Goal: Task Accomplishment & Management: Complete application form

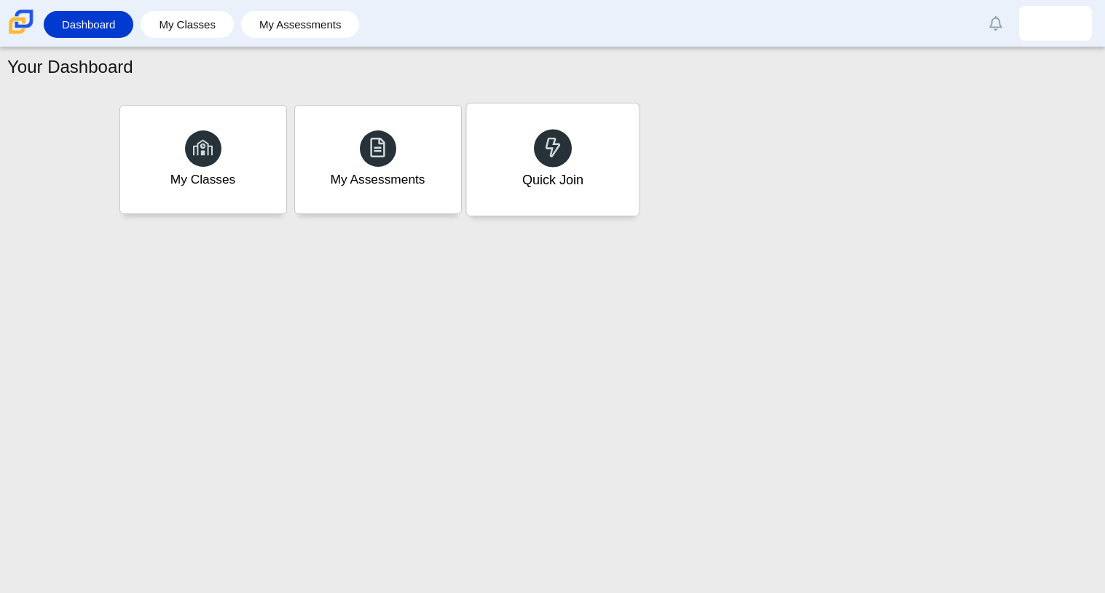
click at [573, 186] on div "Quick Join" at bounding box center [552, 179] width 61 height 19
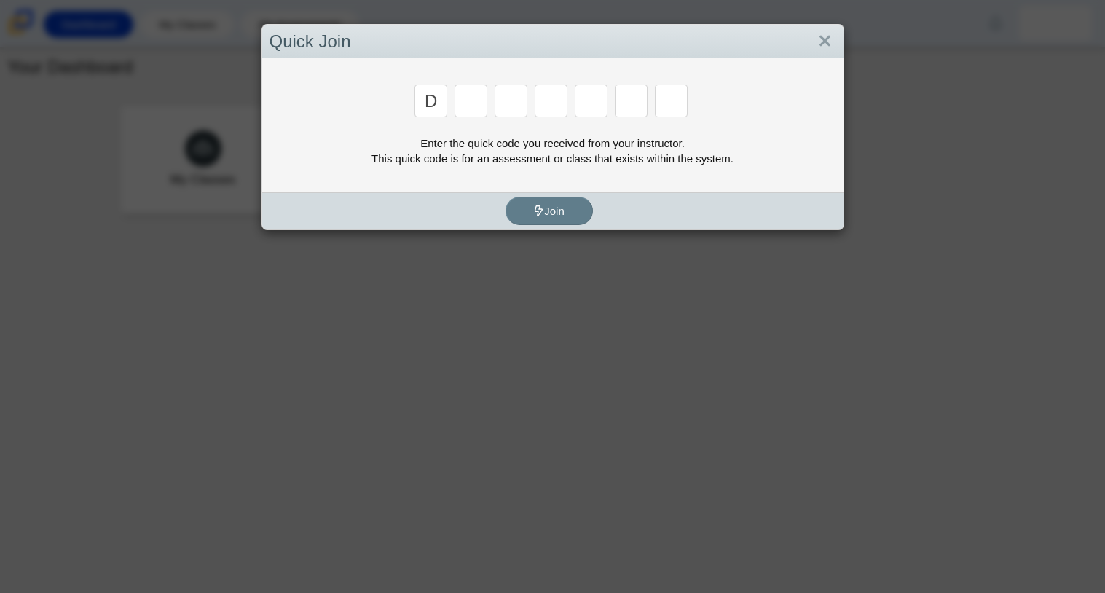
type input "d"
type input "a"
type input "w"
type input "n"
type input "a"
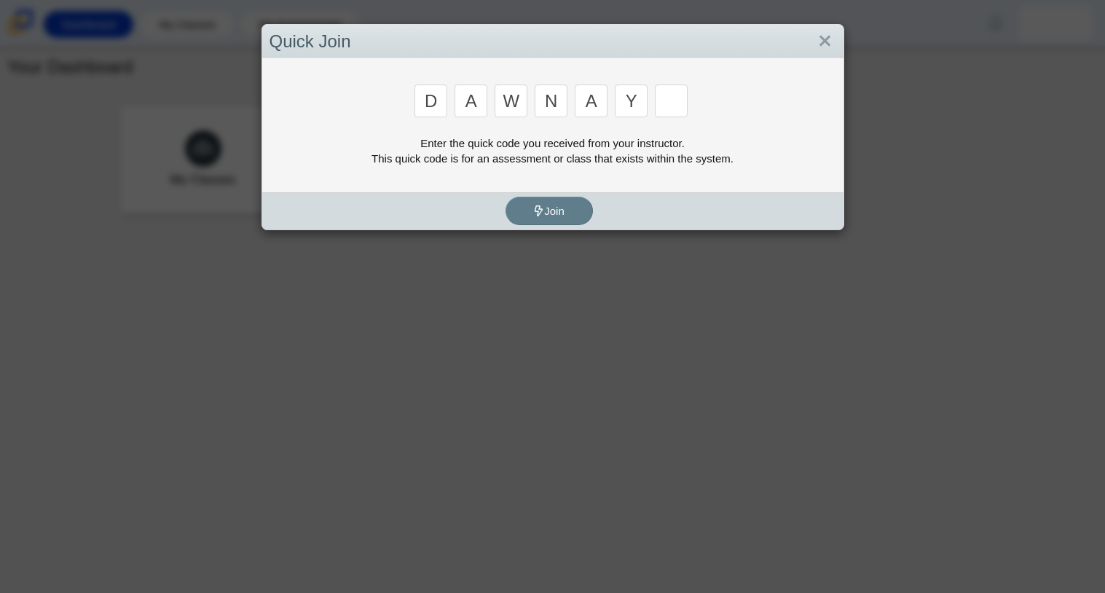
type input "y"
type input "3"
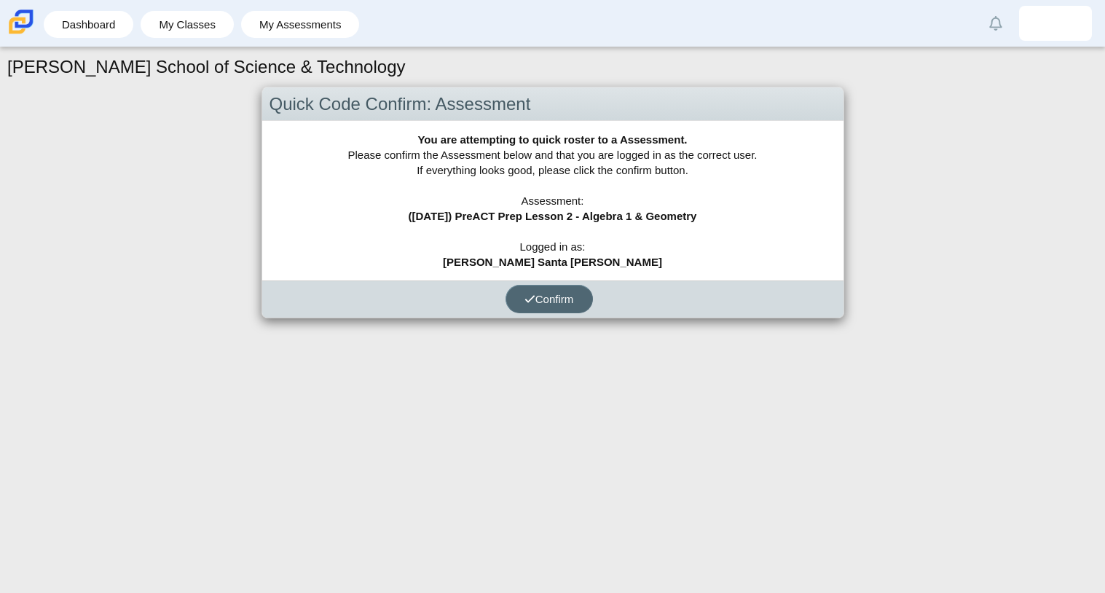
click at [553, 307] on button "Confirm" at bounding box center [548, 299] width 87 height 28
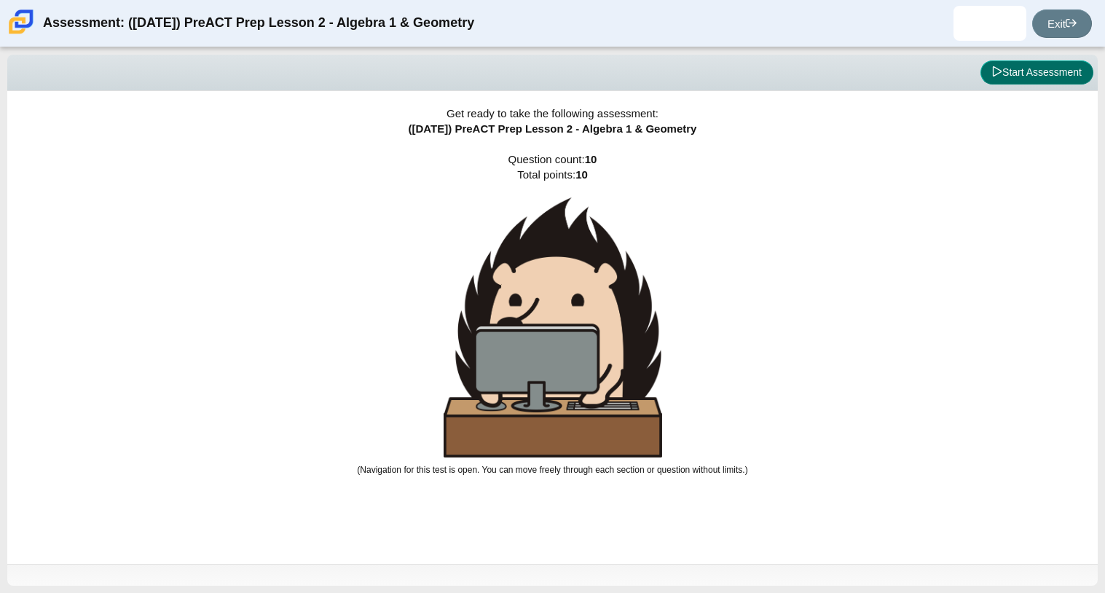
click at [1009, 76] on button "Start Assessment" at bounding box center [1036, 72] width 113 height 25
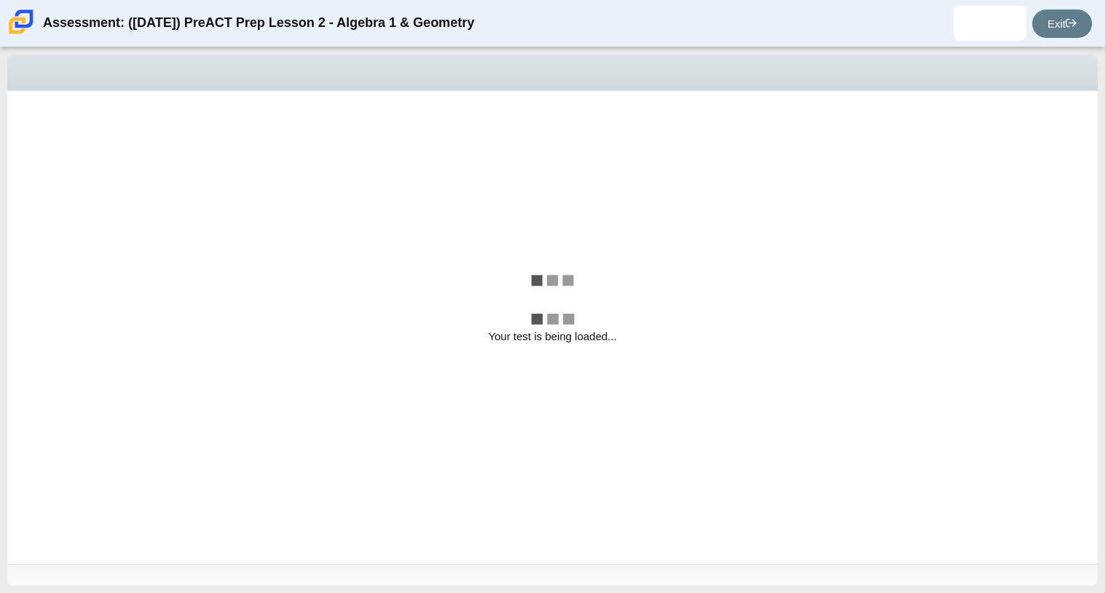
select select "ce81fe10-bf29-4b5e-8bd7-4f47f2fed4d8"
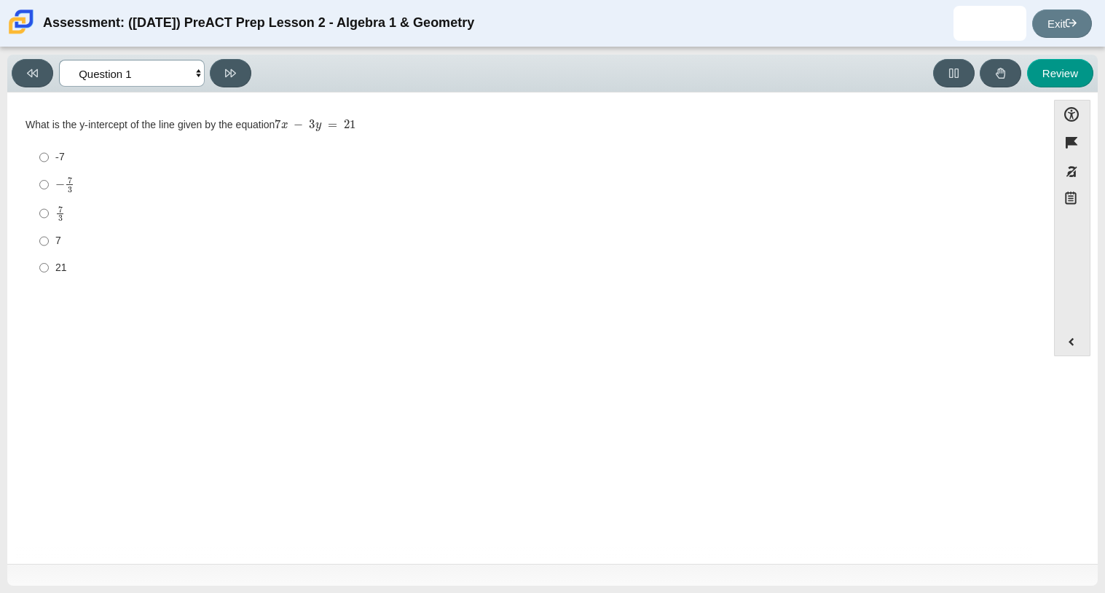
click at [131, 74] on select "Questions Question 1 Question 2 Question 3 Question 4 Question 5 Question 6 Que…" at bounding box center [132, 73] width 146 height 27
click at [397, 208] on div "7 3" at bounding box center [538, 213] width 966 height 17
click at [49, 208] on input "7 3 7 thirds" at bounding box center [43, 213] width 9 height 28
radio input "true"
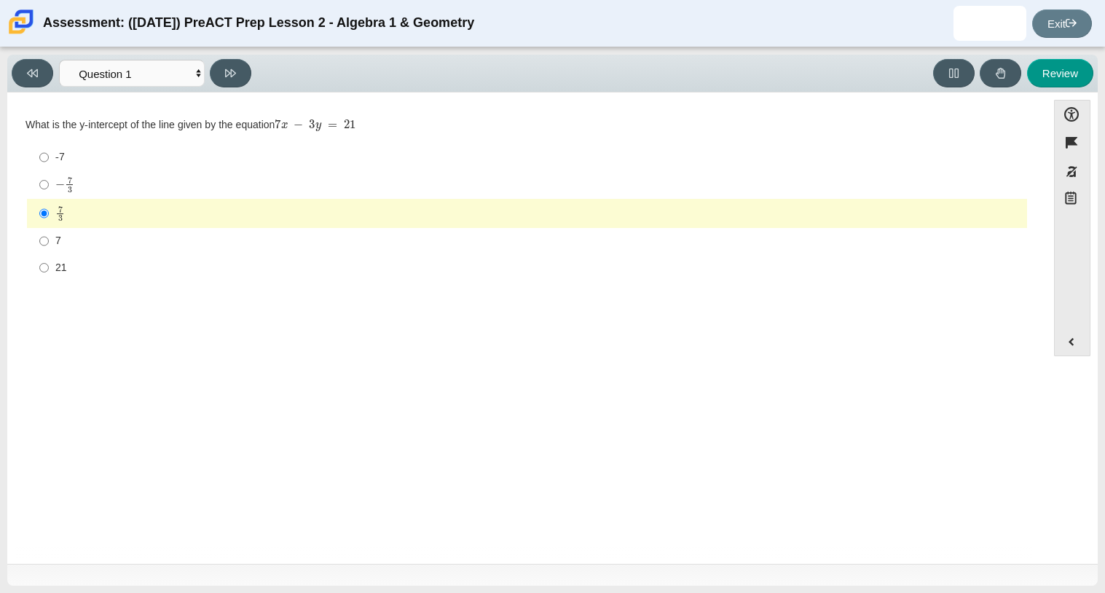
click at [476, 396] on div "Question What is the y-intercept of the line given by the equation 7 x − 3 y = …" at bounding box center [527, 330] width 1025 height 455
click at [226, 69] on icon at bounding box center [230, 73] width 11 height 8
select select "96b71634-eacb-4f7e-8aef-411727d9bcba"
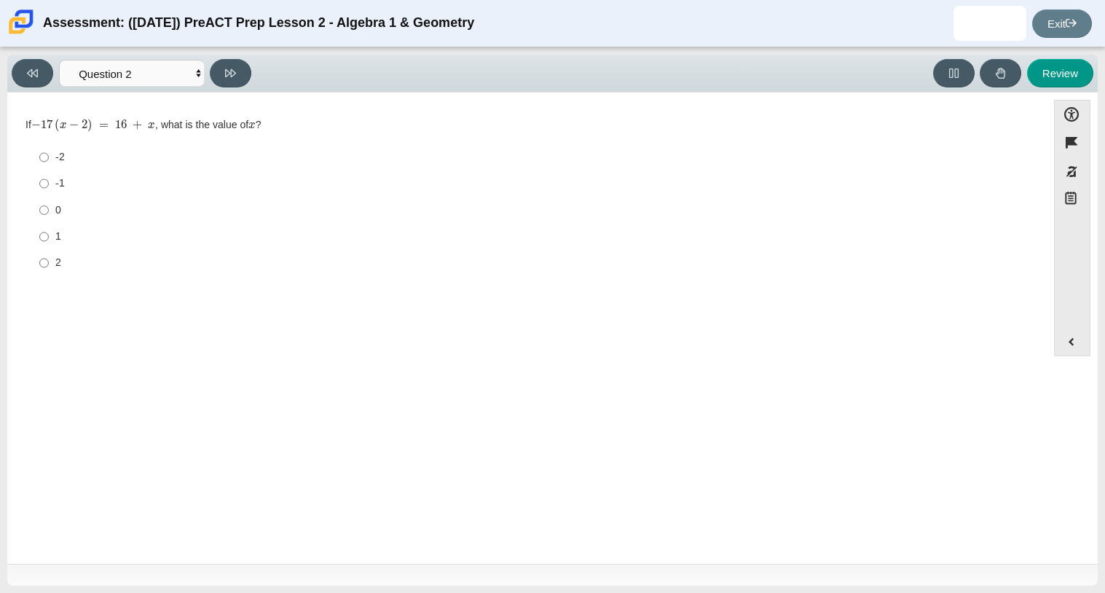
click at [53, 160] on label "-2 -2" at bounding box center [528, 157] width 998 height 26
click at [49, 160] on input "-2 -2" at bounding box center [43, 157] width 9 height 26
radio input "true"
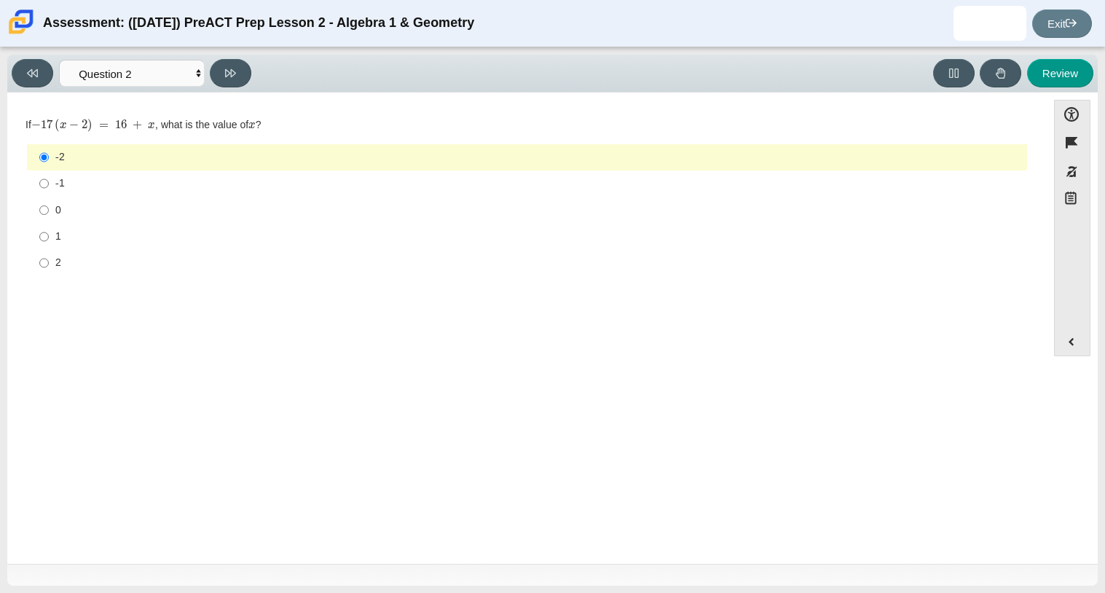
click at [61, 265] on div "2" at bounding box center [538, 263] width 966 height 15
click at [49, 265] on input "2 2" at bounding box center [43, 263] width 9 height 26
radio input "true"
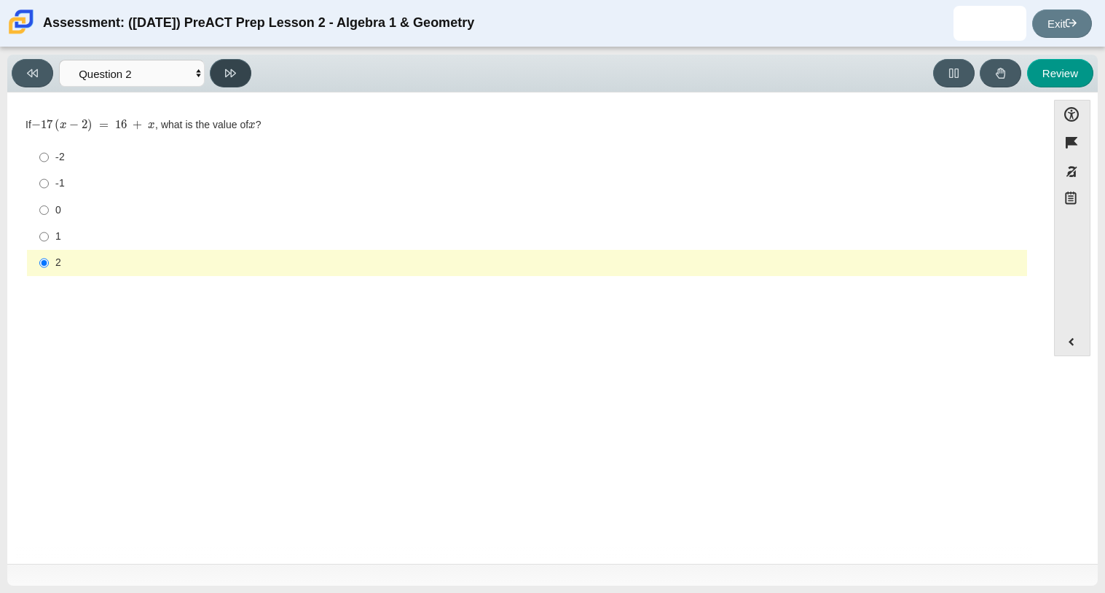
click at [220, 86] on button at bounding box center [231, 73] width 42 height 28
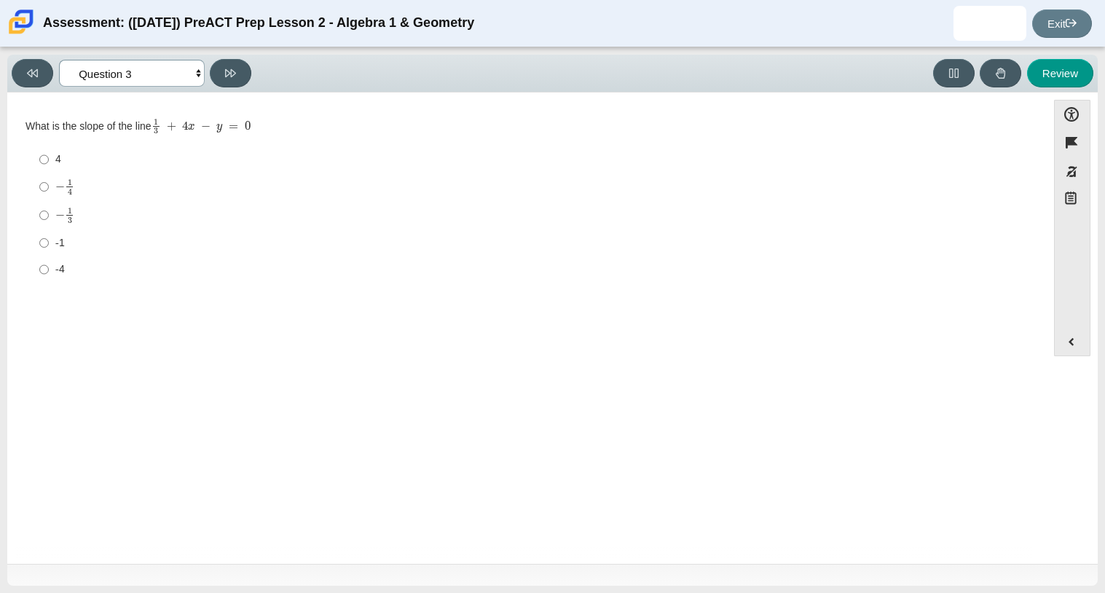
click at [112, 77] on select "Questions Question 1 Question 2 Question 3 Question 4 Question 5 Question 6 Que…" at bounding box center [132, 73] width 146 height 27
click at [59, 60] on select "Questions Question 1 Question 2 Question 3 Question 4 Question 5 Question 6 Que…" at bounding box center [132, 73] width 146 height 27
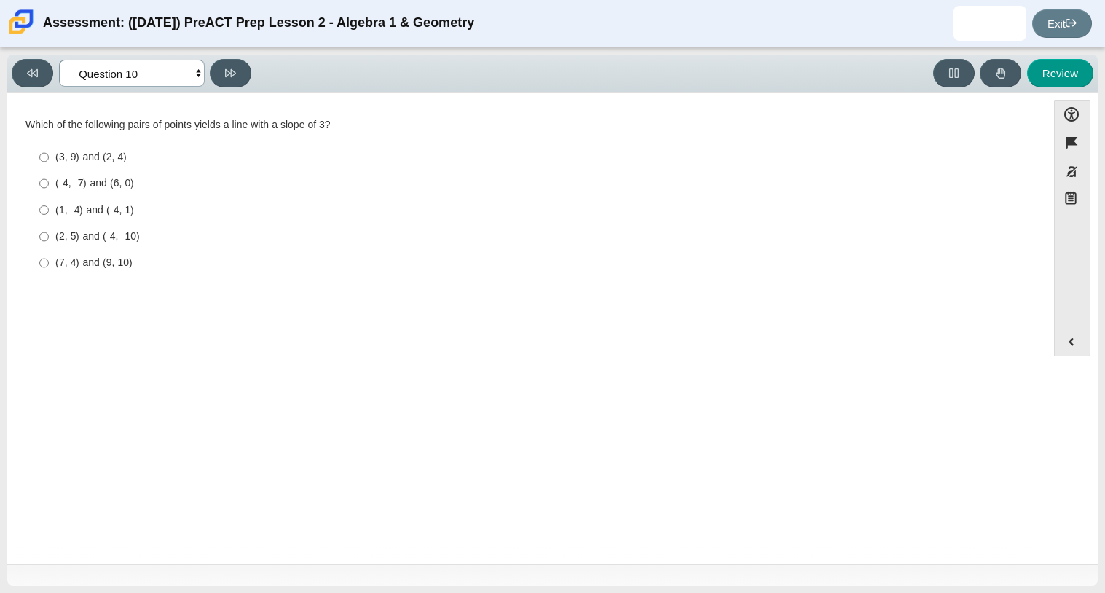
click at [93, 61] on select "Questions Question 1 Question 2 Question 3 Question 4 Question 5 Question 6 Que…" at bounding box center [132, 73] width 146 height 27
click at [59, 60] on select "Questions Question 1 Question 2 Question 3 Question 4 Question 5 Question 6 Que…" at bounding box center [132, 73] width 146 height 27
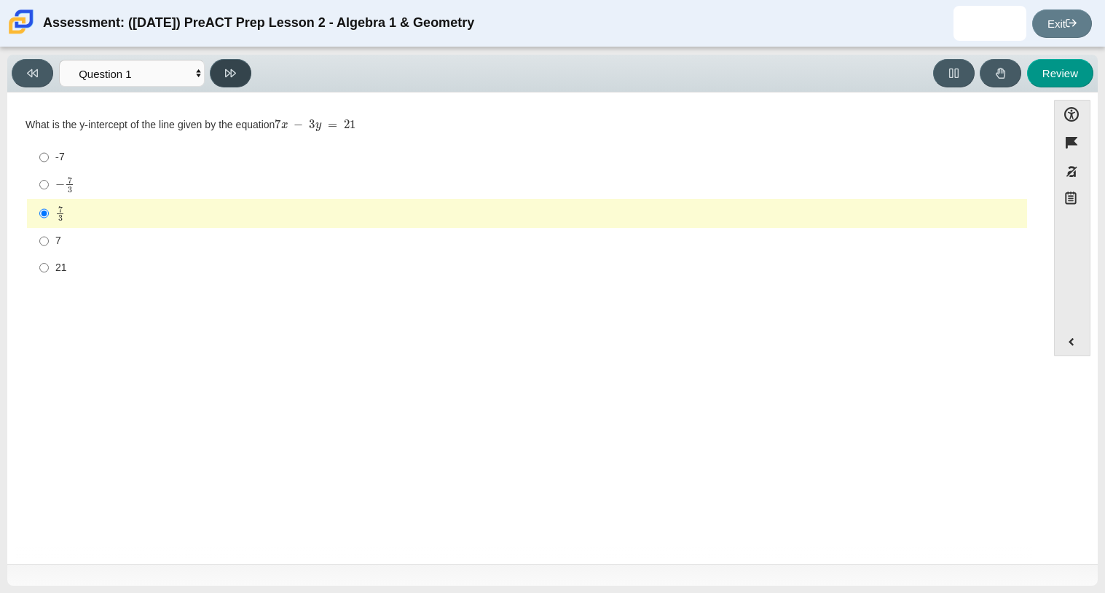
click at [210, 71] on button at bounding box center [231, 73] width 42 height 28
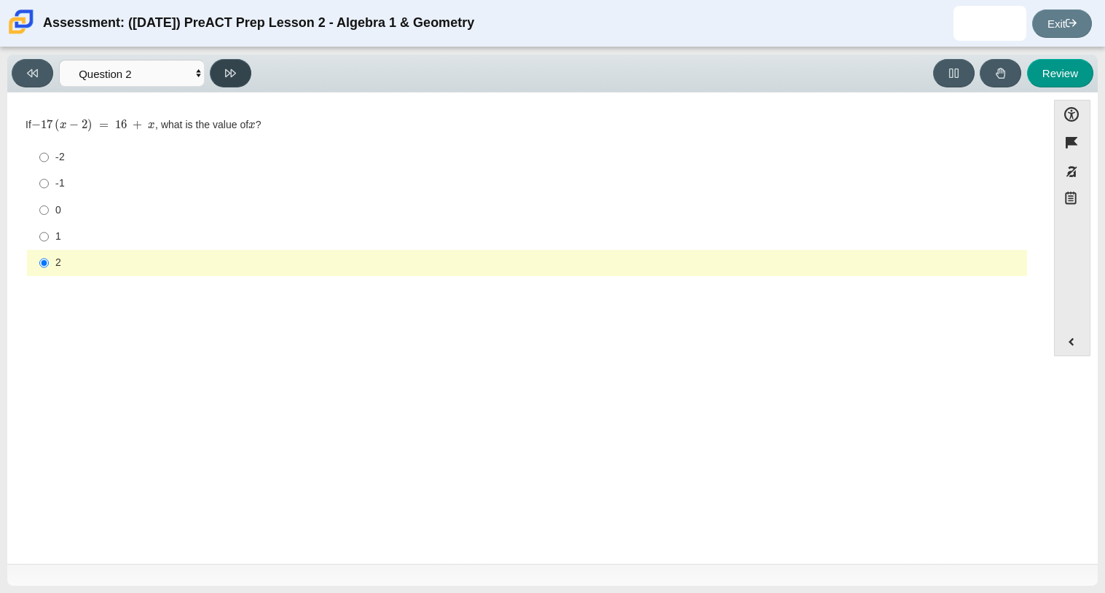
click at [221, 74] on button at bounding box center [231, 73] width 42 height 28
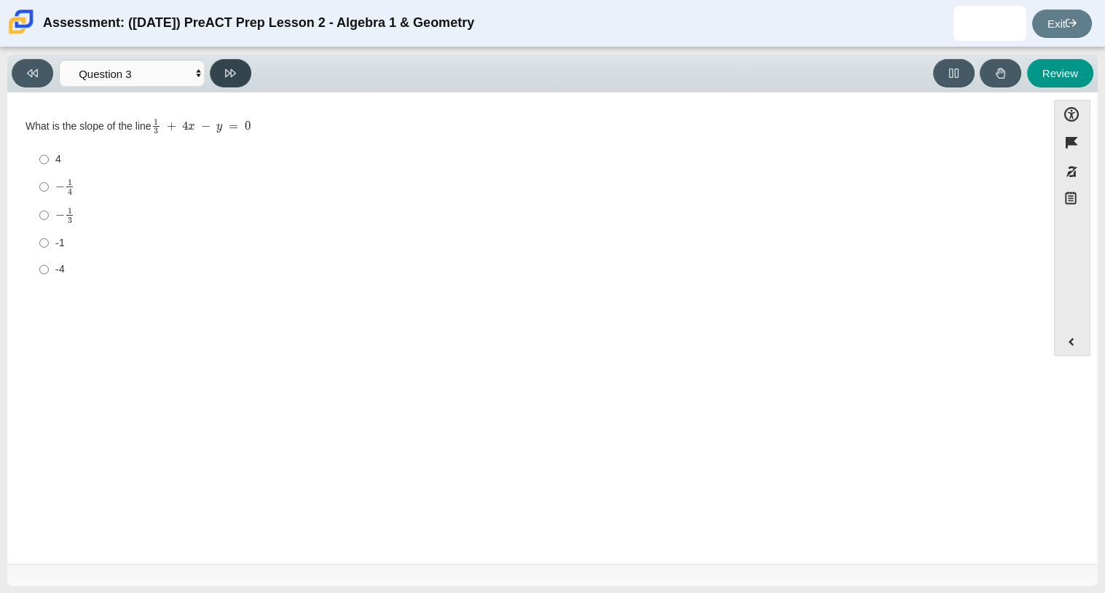
click at [213, 82] on button at bounding box center [231, 73] width 42 height 28
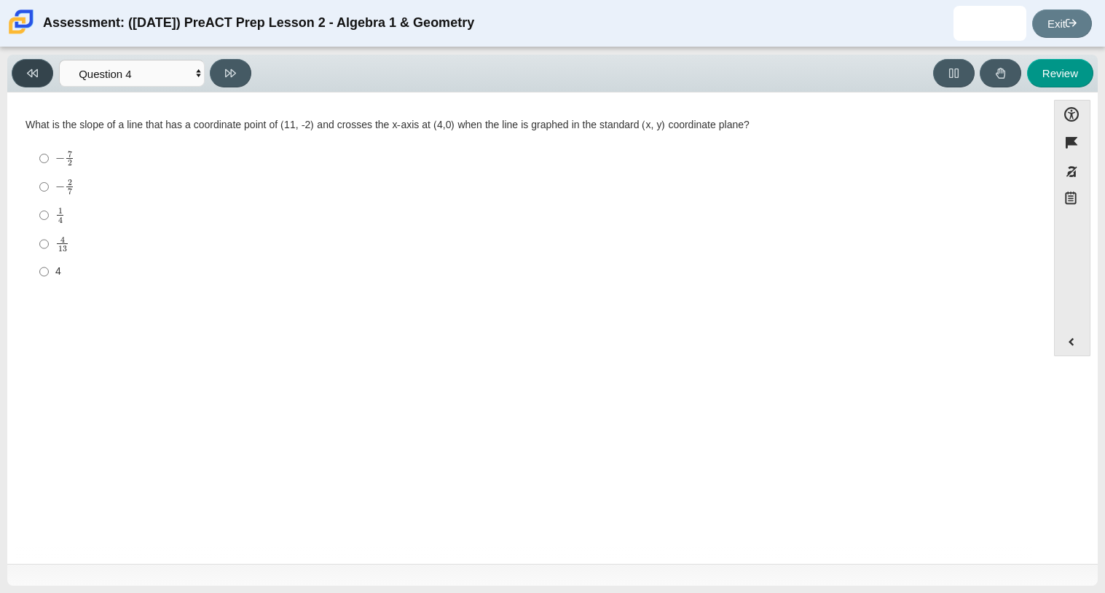
click at [25, 68] on button at bounding box center [33, 73] width 42 height 28
select select "ec95ace6-bebc-42b8-9428-40567494d4da"
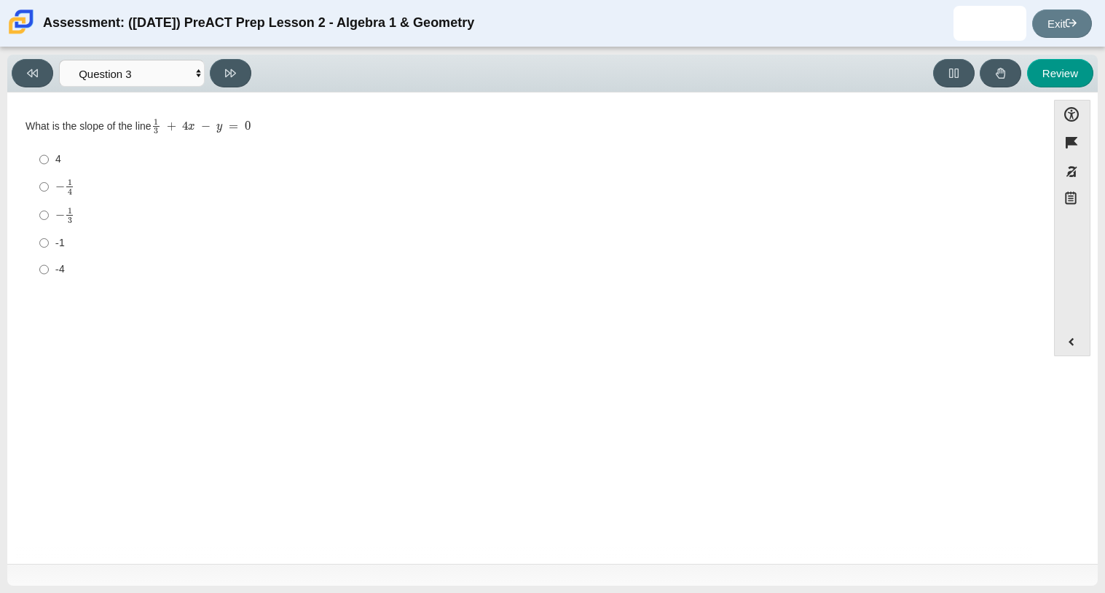
click at [66, 159] on div "4" at bounding box center [538, 159] width 966 height 15
click at [49, 159] on input "4 4" at bounding box center [43, 159] width 9 height 26
radio input "true"
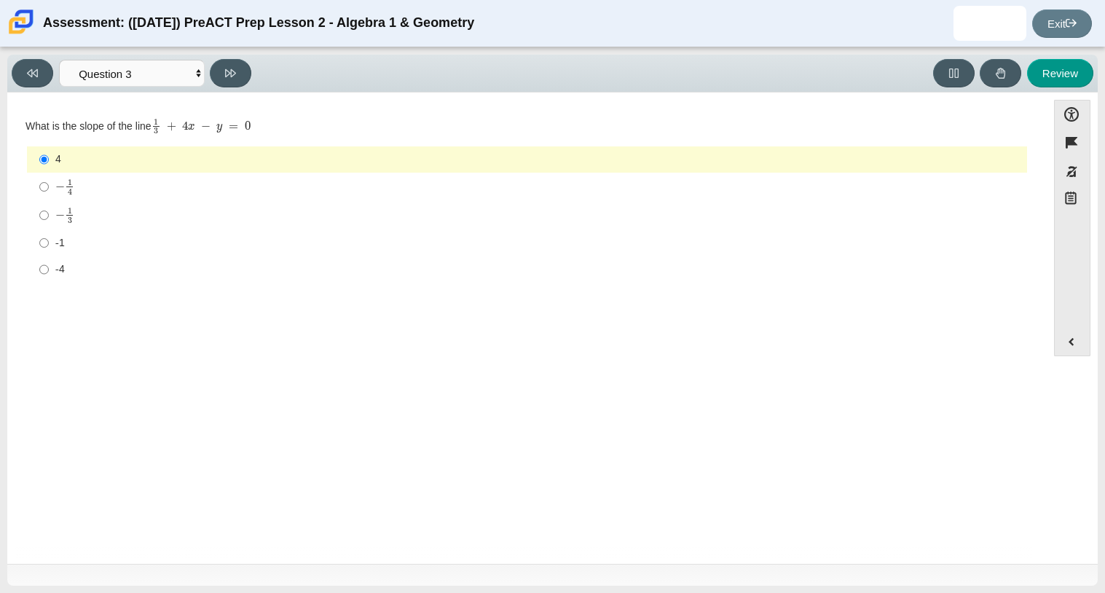
click at [4, 79] on div "Viewing Question 3 of 10 in Pacing Mode Questions Question 1 Question 2 Questio…" at bounding box center [552, 320] width 1105 height 546
click at [224, 81] on button at bounding box center [231, 73] width 42 height 28
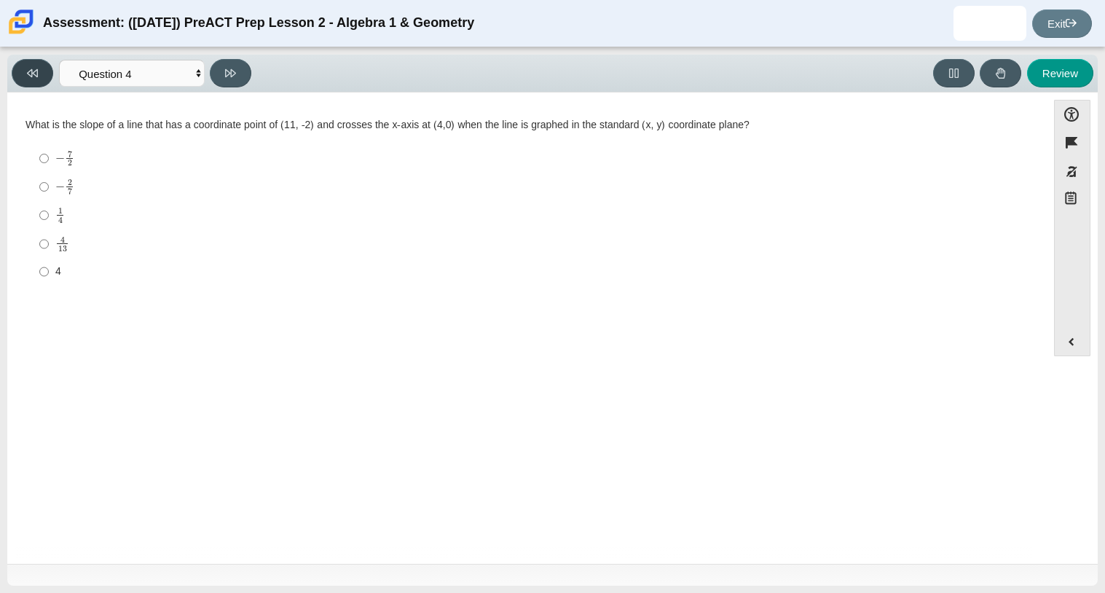
click at [21, 74] on button at bounding box center [33, 73] width 42 height 28
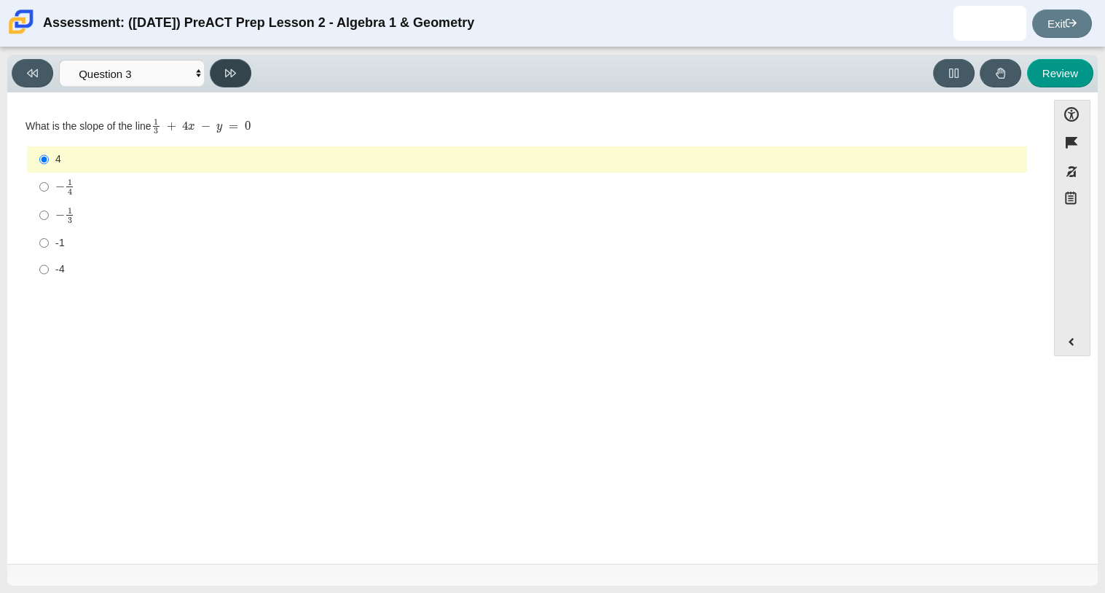
click at [235, 65] on button at bounding box center [231, 73] width 42 height 28
select select "14773eaf-2ca1-47ae-afe7-a624a56f34b3"
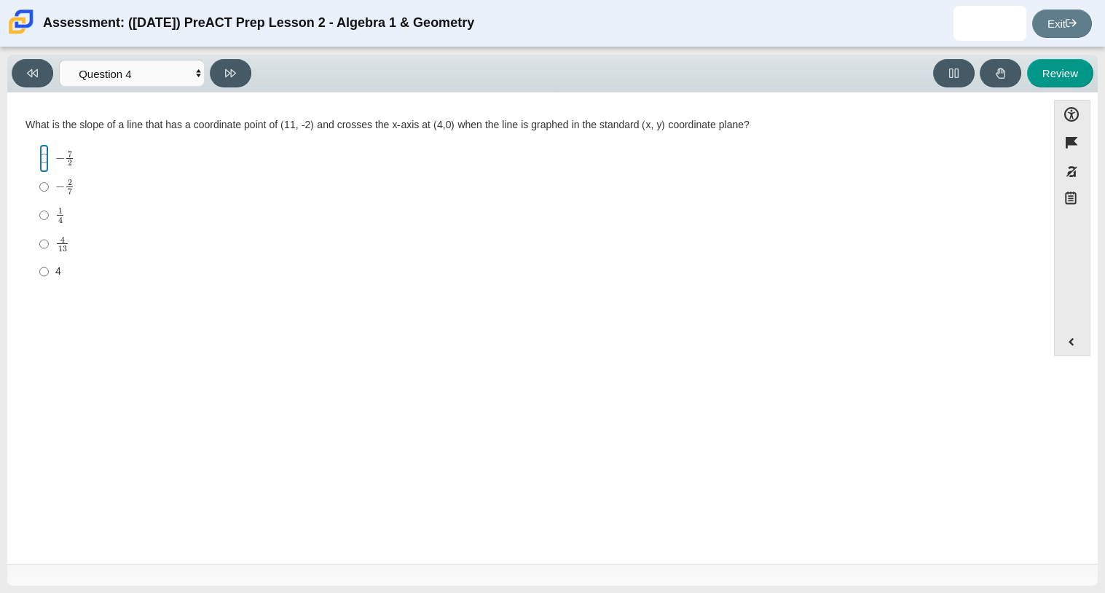
click at [47, 154] on input "− 7 2 negative 7 halves" at bounding box center [43, 158] width 9 height 28
radio input "true"
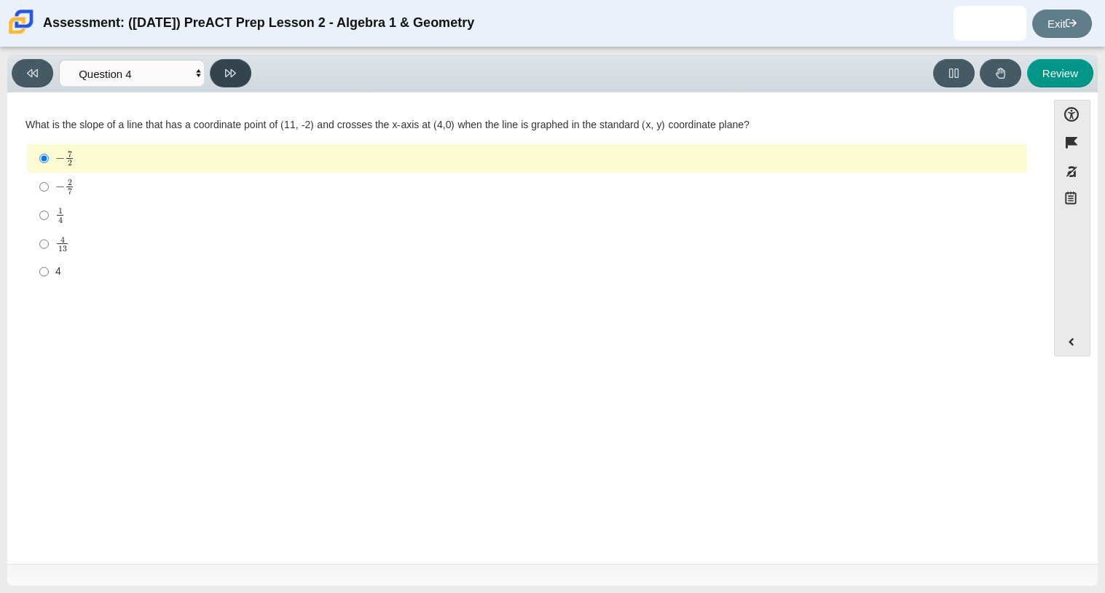
click at [241, 68] on button at bounding box center [231, 73] width 42 height 28
select select "89427bb7-e313-4f00-988f-8b8255897029"
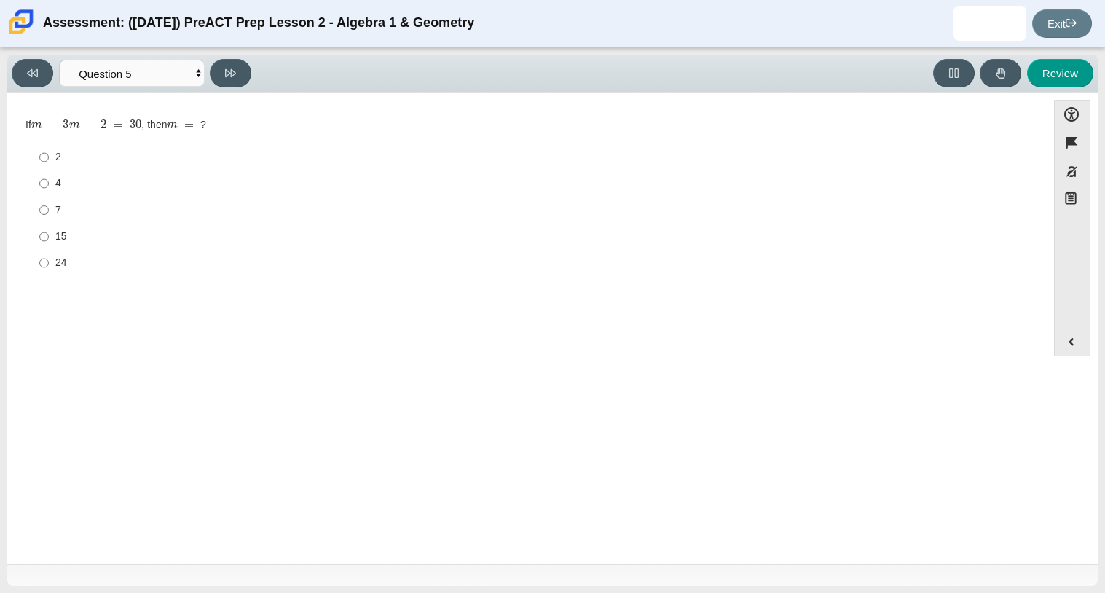
click at [34, 262] on label "24 24" at bounding box center [528, 263] width 998 height 26
click at [39, 262] on input "24 24" at bounding box center [43, 263] width 9 height 26
radio input "true"
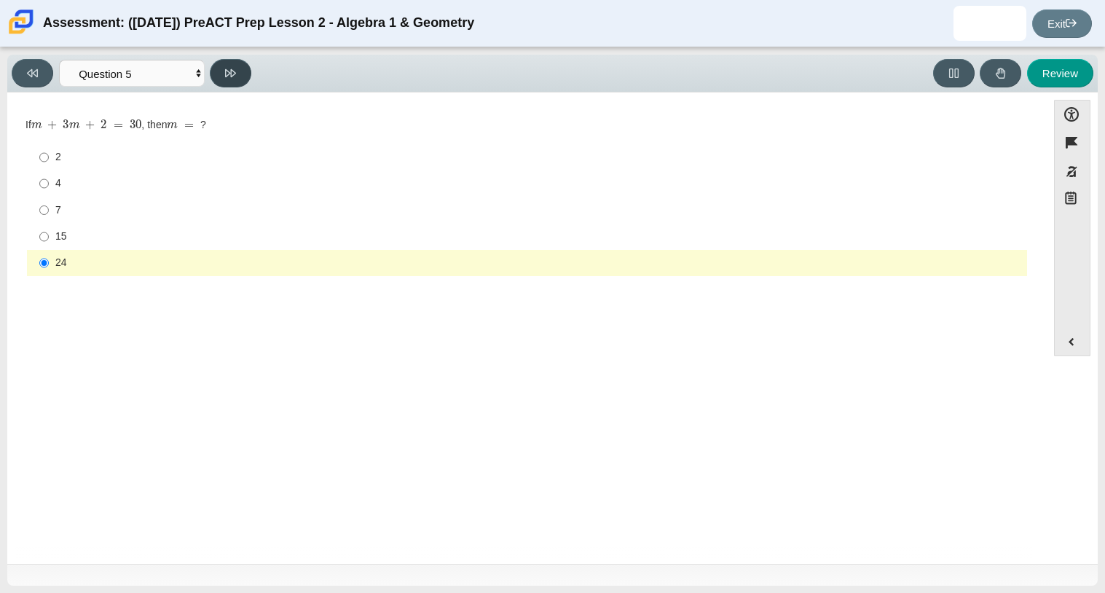
click at [245, 72] on button at bounding box center [231, 73] width 42 height 28
select select "ed62e223-81bd-4cbf-ab48-ab975844bd1f"
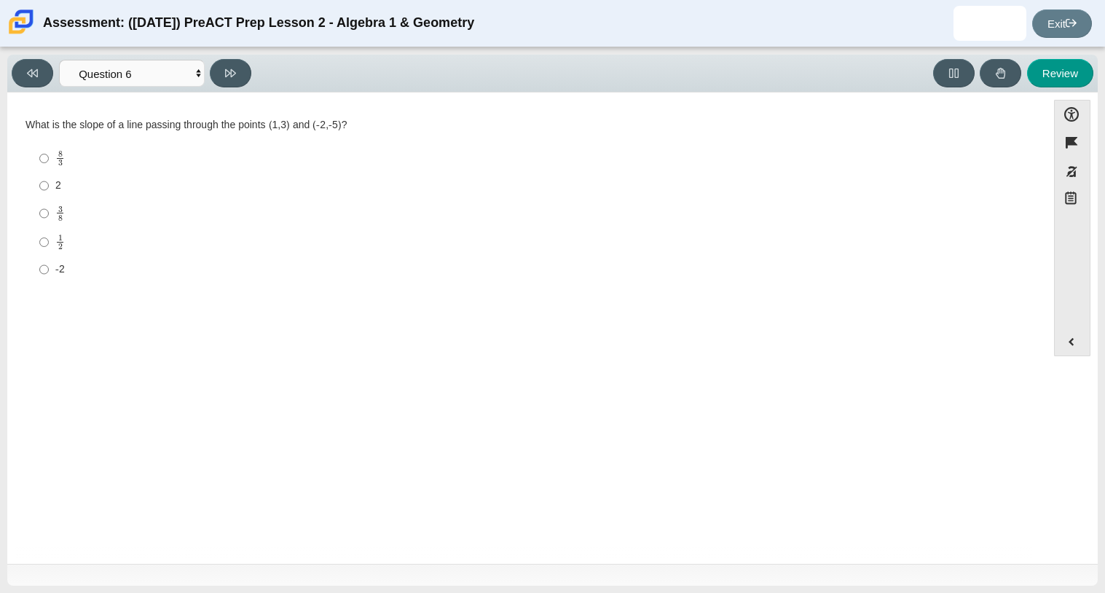
click at [58, 249] on mjx-c "Assessment items" at bounding box center [60, 246] width 4 height 6
click at [49, 249] on input "1 2 1 half" at bounding box center [43, 242] width 9 height 28
radio input "true"
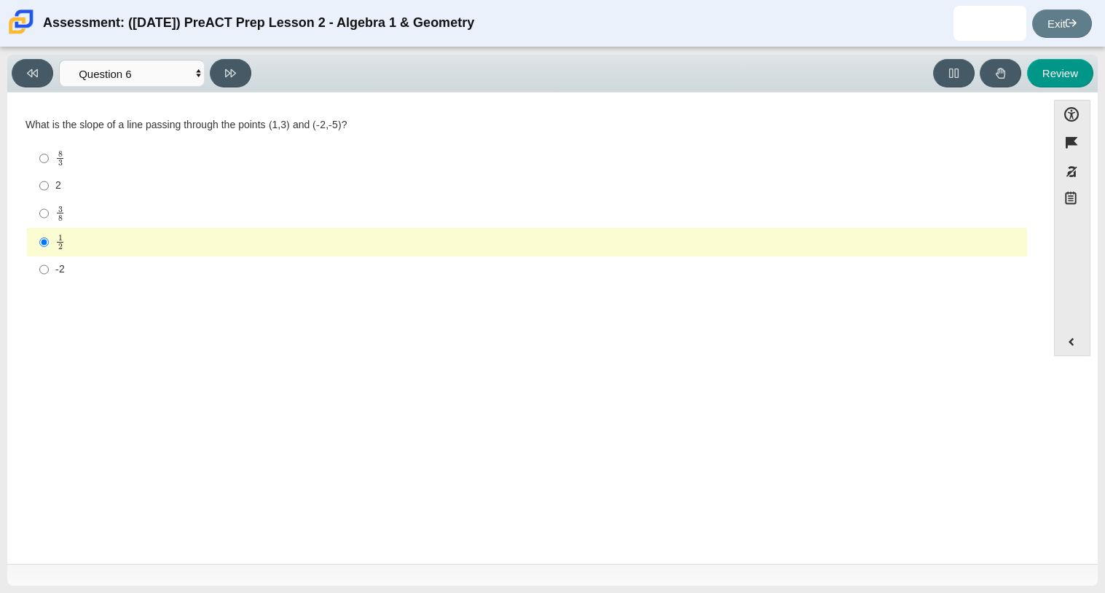
click at [34, 140] on div "What is the slope of a line passing through the points (1,3) and (-2,-5)? Respo…" at bounding box center [526, 201] width 1003 height 166
click at [44, 151] on input "8 3 8 thirds" at bounding box center [43, 158] width 9 height 28
radio input "true"
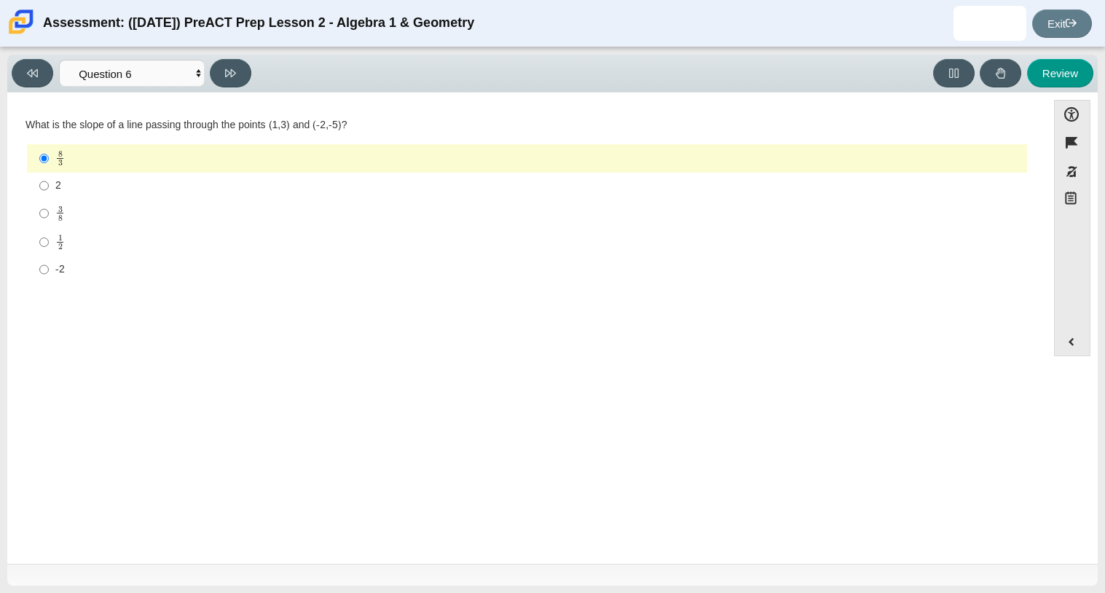
click at [25, 101] on div "Question What is the y-intercept of the line given by the equation 7 x − 3 y = …" at bounding box center [527, 329] width 1025 height 458
click at [33, 90] on div "Viewing Question 6 of 10 in Pacing Mode Questions Question 1 Question 2 Questio…" at bounding box center [552, 74] width 1090 height 38
click at [28, 82] on button at bounding box center [33, 73] width 42 height 28
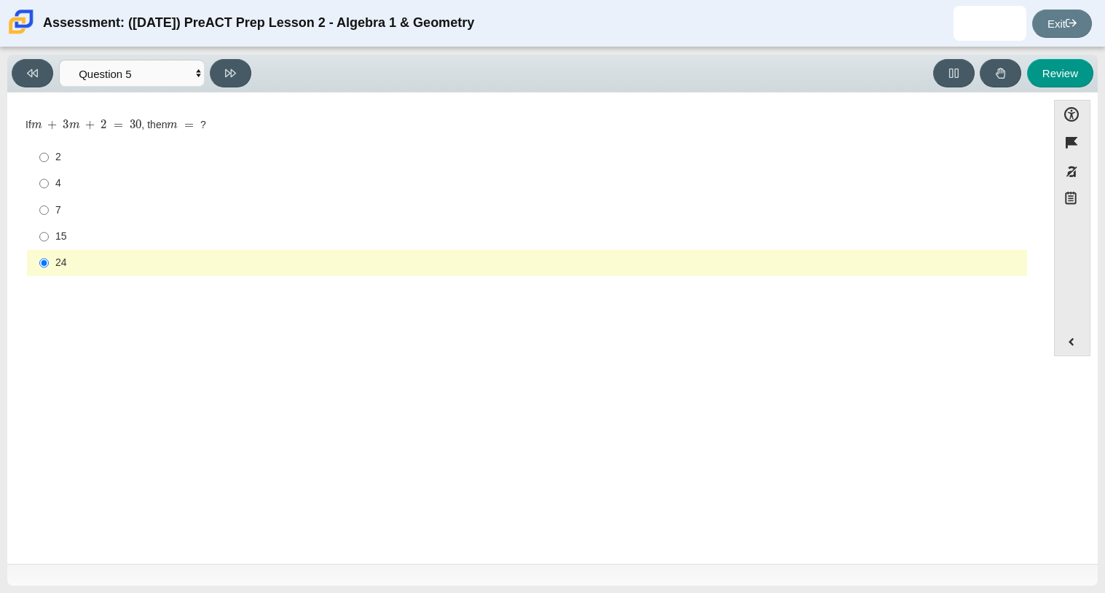
click at [31, 89] on div "Viewing Question 5 of 10 in Pacing Mode Questions Question 1 Question 2 Questio…" at bounding box center [552, 74] width 1090 height 38
click at [30, 81] on button at bounding box center [33, 73] width 42 height 28
select select "14773eaf-2ca1-47ae-afe7-a624a56f34b3"
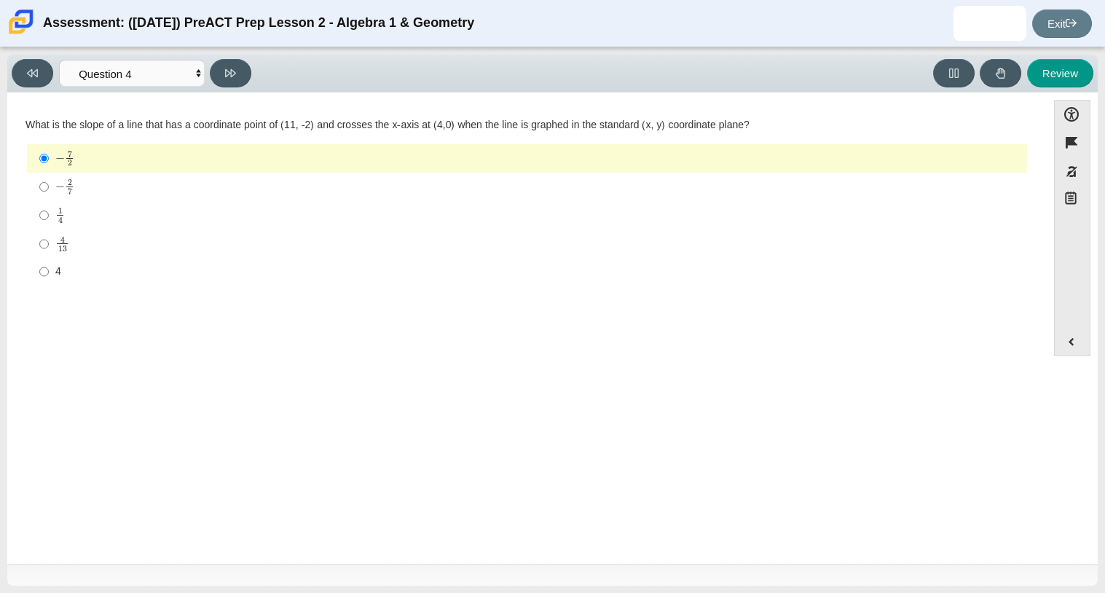
click at [74, 195] on mjx-container "− 2 7" at bounding box center [64, 186] width 19 height 28
click at [49, 195] on input "− 2 7 negative 2 sevenths" at bounding box center [43, 187] width 9 height 28
radio input "true"
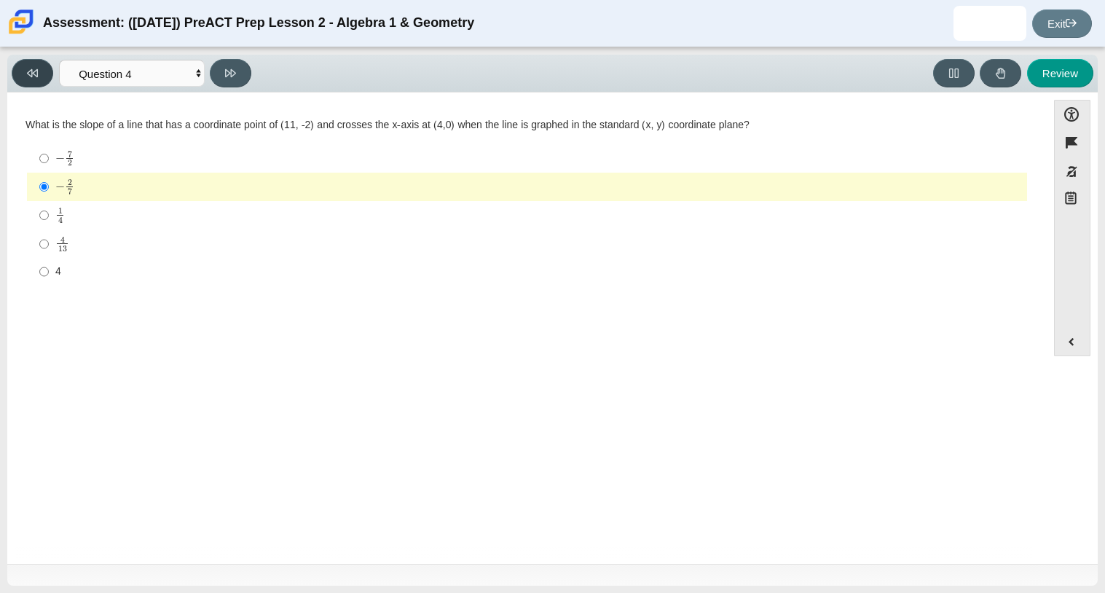
click at [36, 64] on button at bounding box center [33, 73] width 42 height 28
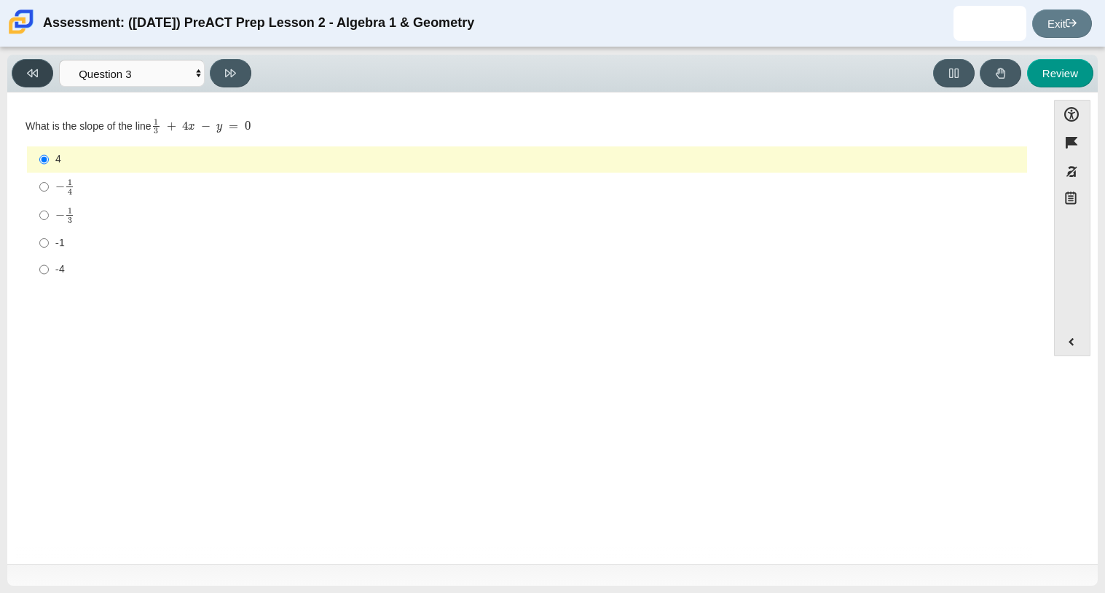
click at [38, 71] on button at bounding box center [33, 73] width 42 height 28
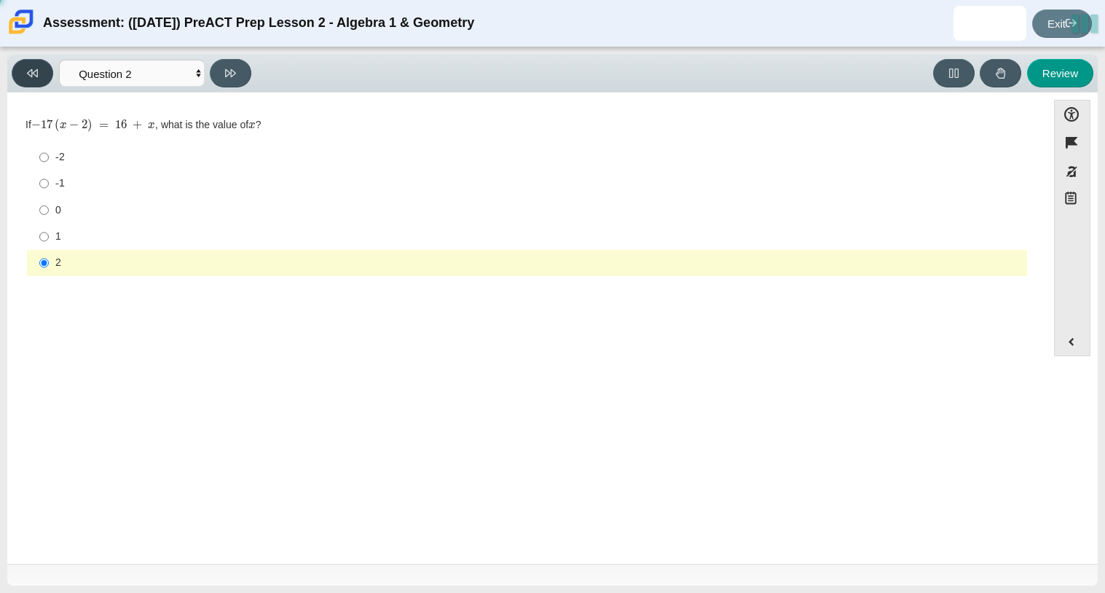
click at [38, 73] on button at bounding box center [33, 73] width 42 height 28
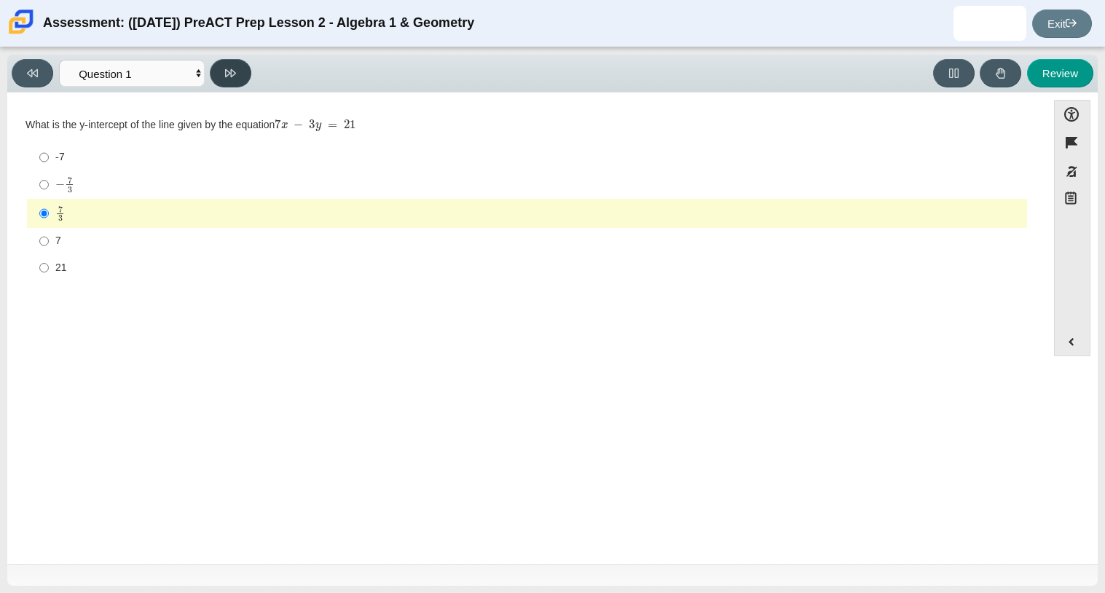
click at [227, 61] on button at bounding box center [231, 73] width 42 height 28
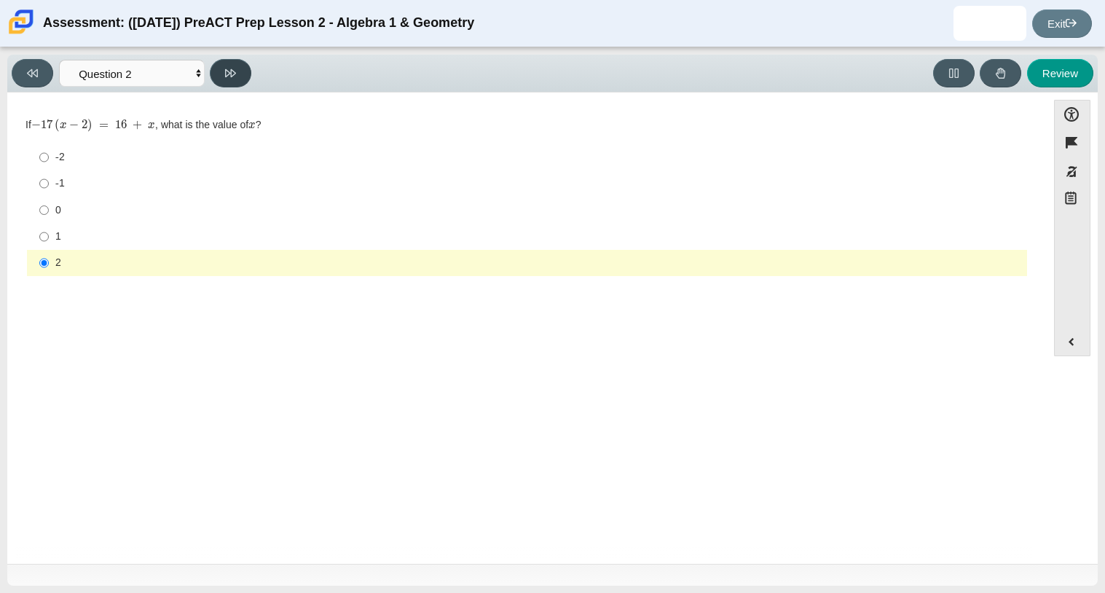
click at [235, 68] on icon at bounding box center [230, 73] width 11 height 11
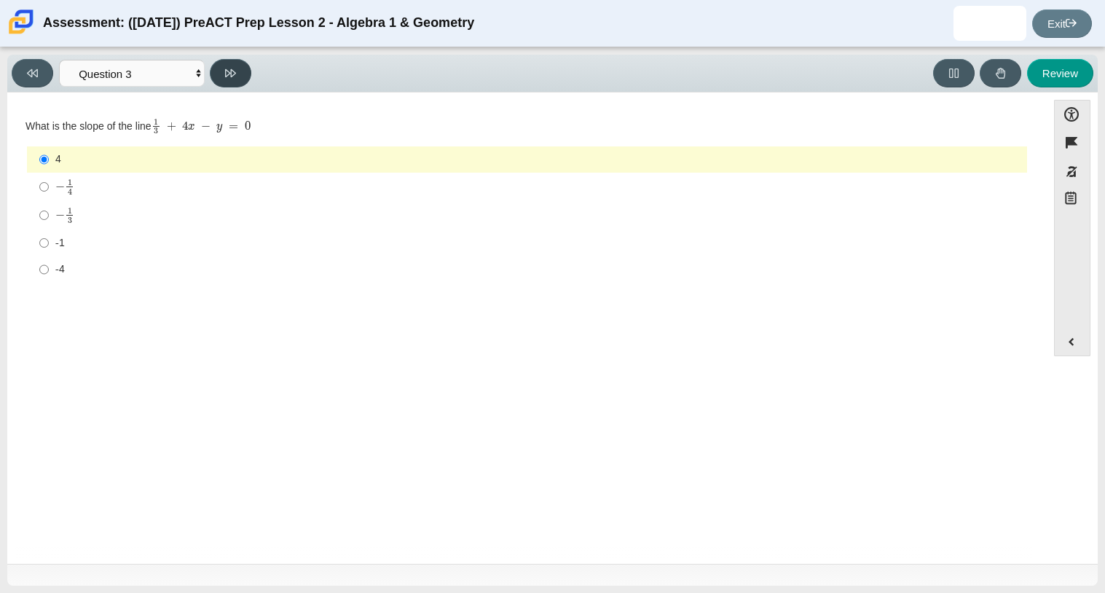
click at [231, 63] on button at bounding box center [231, 73] width 42 height 28
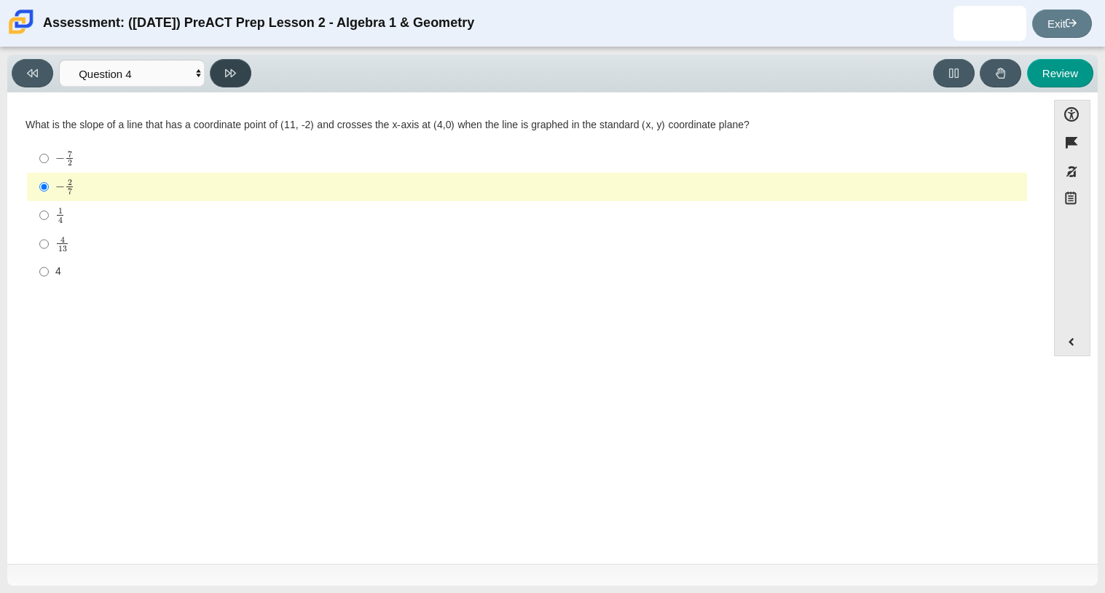
click at [231, 63] on button at bounding box center [231, 73] width 42 height 28
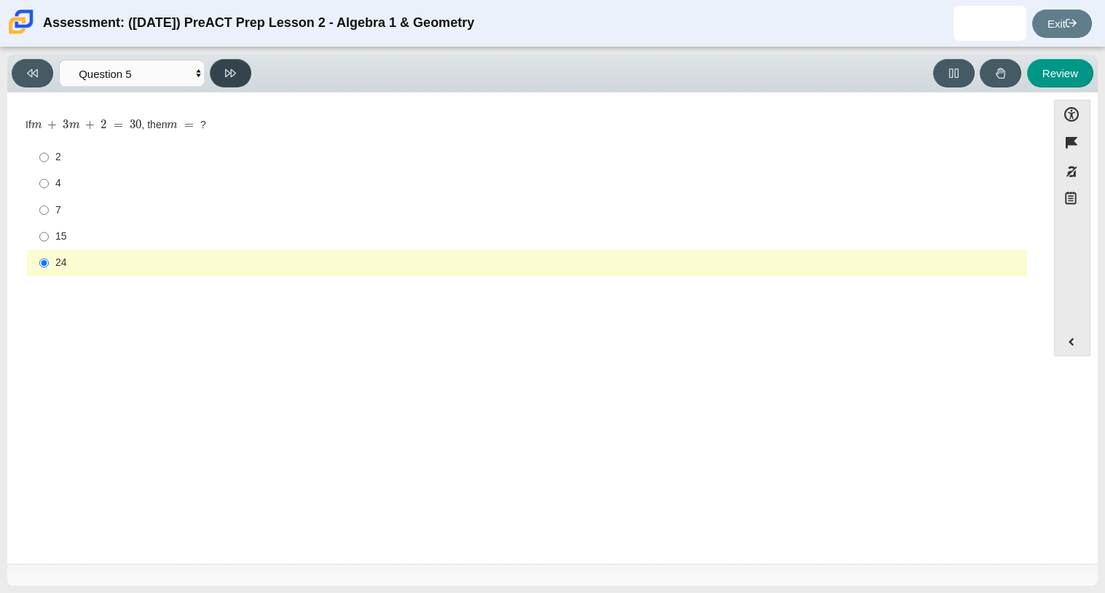
click at [232, 63] on button at bounding box center [231, 73] width 42 height 28
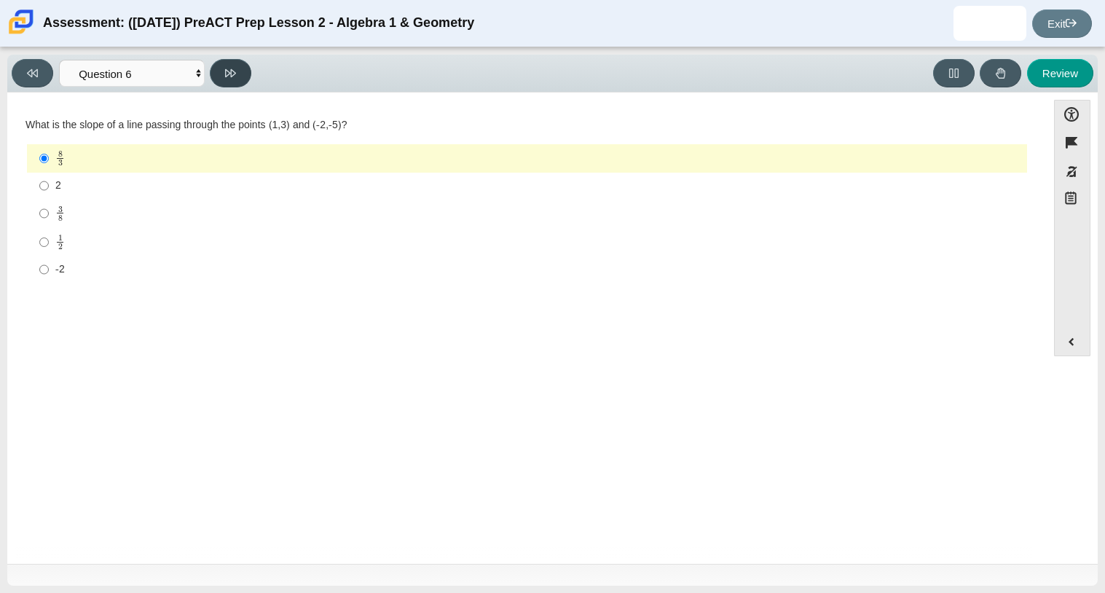
click at [229, 63] on button at bounding box center [231, 73] width 42 height 28
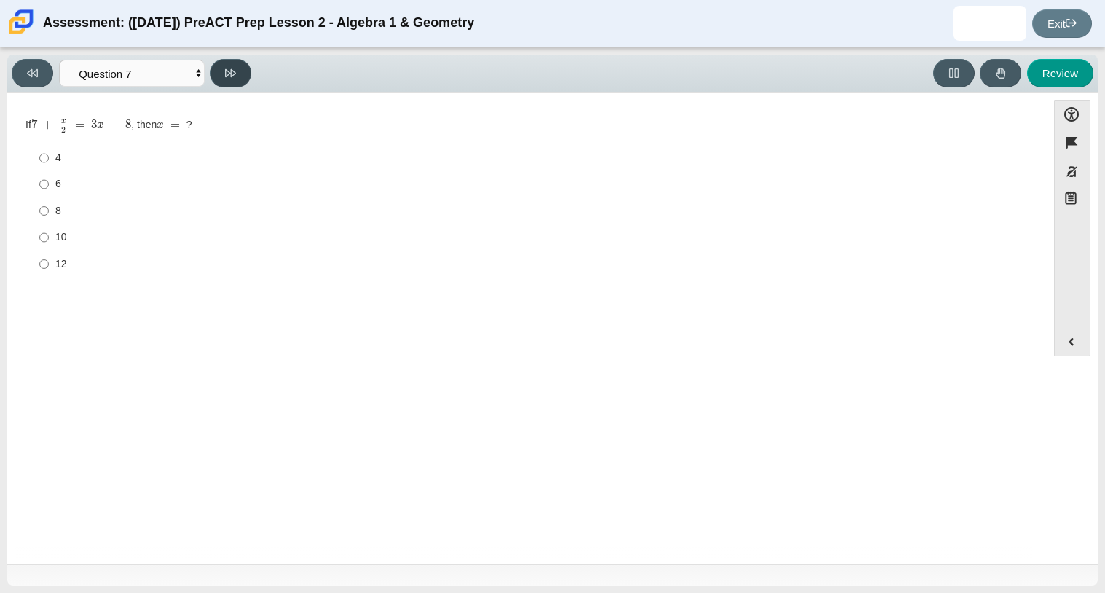
click at [229, 63] on button at bounding box center [231, 73] width 42 height 28
click at [237, 71] on button at bounding box center [231, 73] width 42 height 28
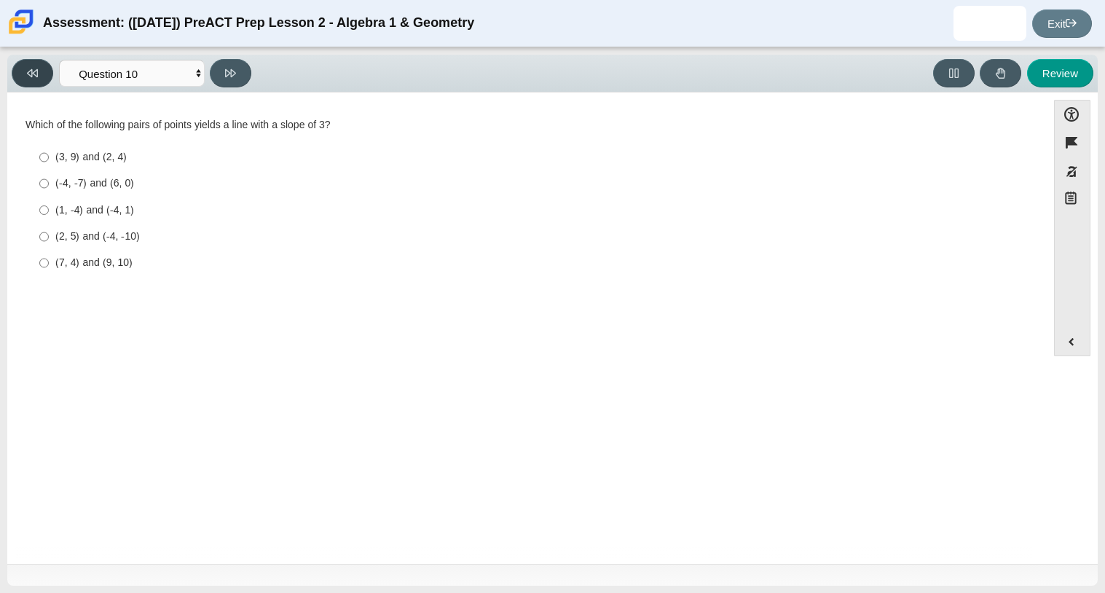
click at [23, 74] on button at bounding box center [33, 73] width 42 height 28
click at [41, 76] on button at bounding box center [33, 73] width 42 height 28
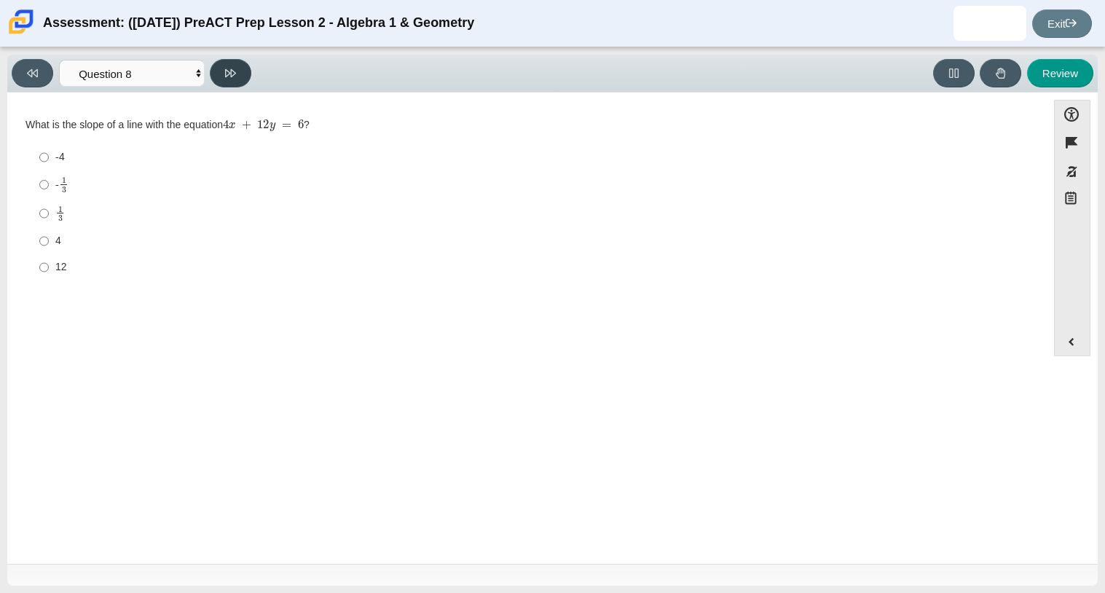
click at [225, 72] on icon at bounding box center [230, 73] width 11 height 8
click at [31, 73] on icon at bounding box center [32, 73] width 11 height 11
click at [34, 76] on icon at bounding box center [32, 73] width 11 height 11
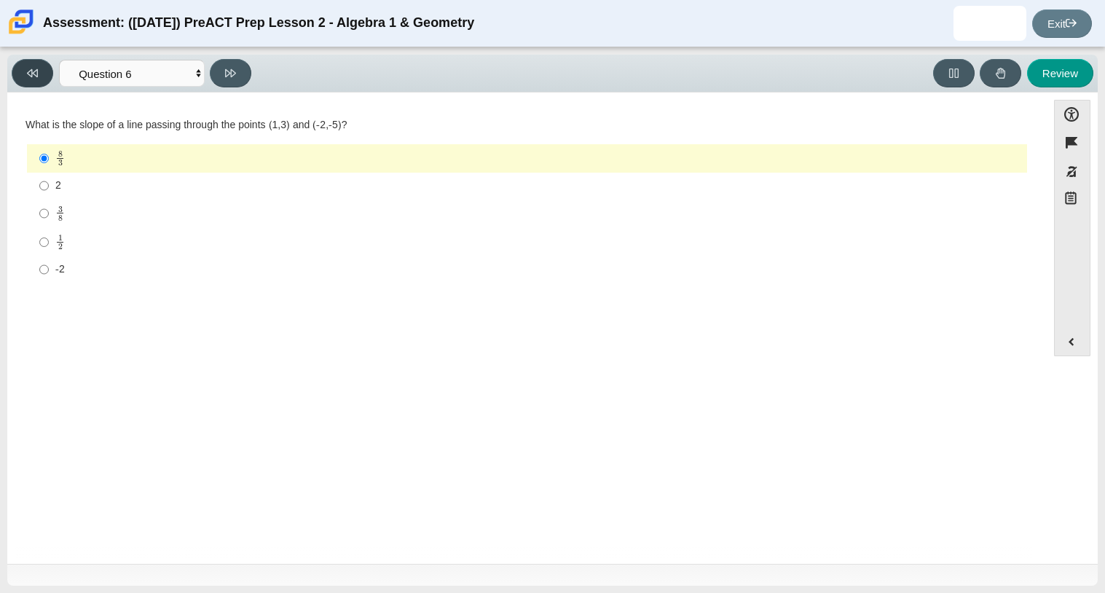
click at [34, 76] on icon at bounding box center [32, 73] width 11 height 11
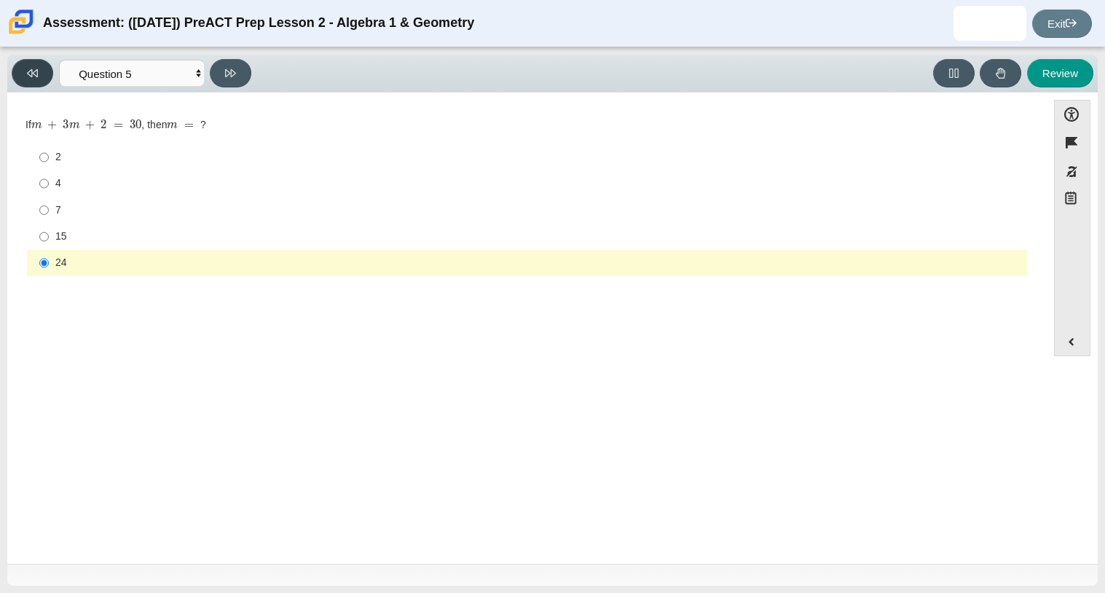
click at [34, 76] on icon at bounding box center [32, 73] width 11 height 11
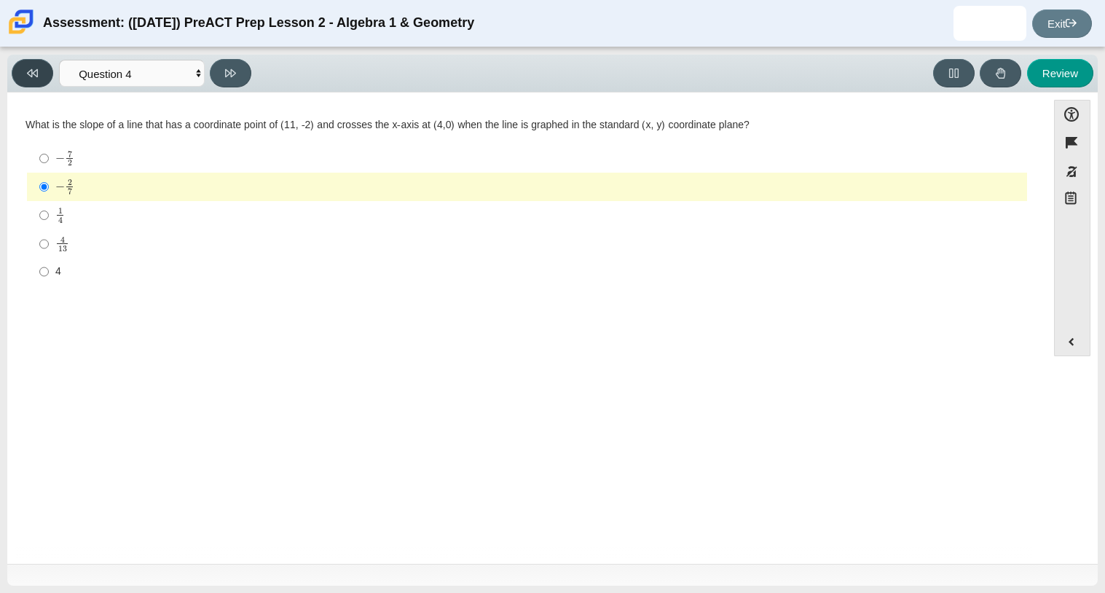
click at [34, 76] on icon at bounding box center [32, 73] width 11 height 11
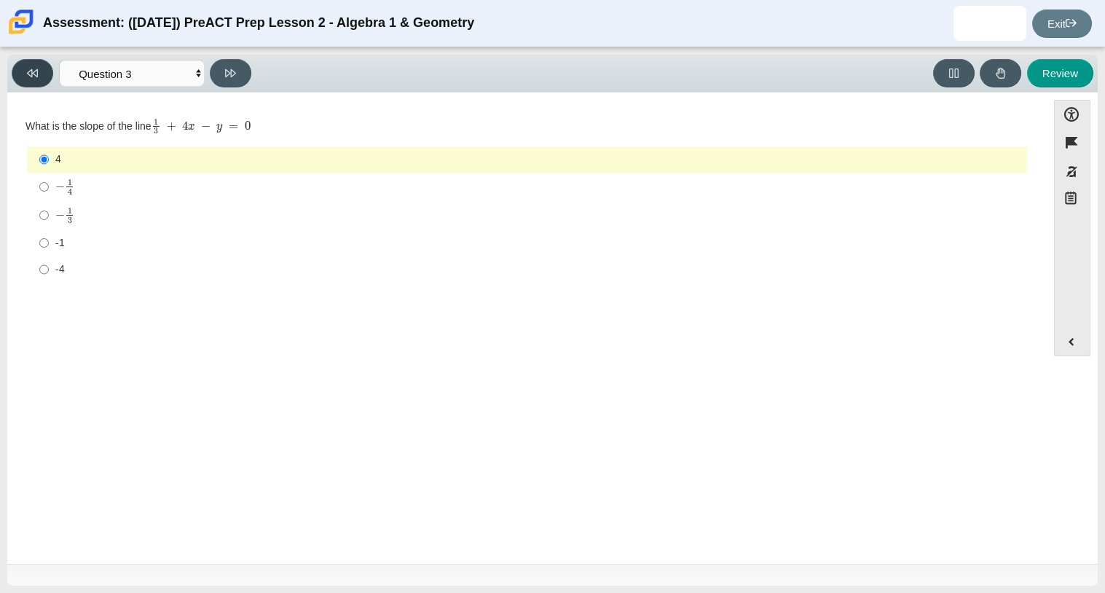
click at [34, 76] on icon at bounding box center [32, 73] width 11 height 11
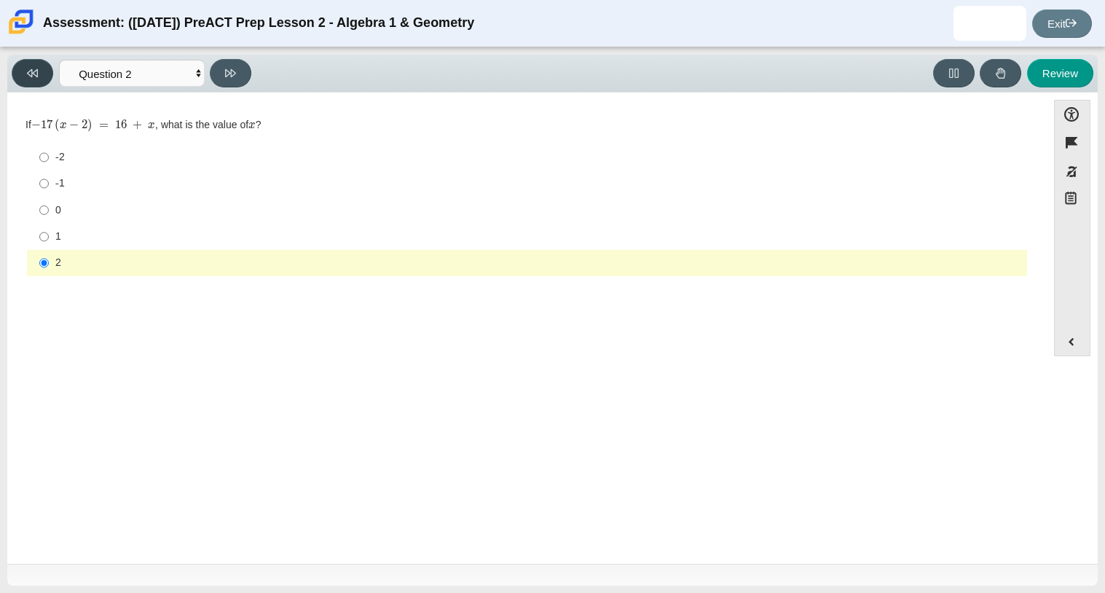
click at [39, 76] on button at bounding box center [33, 73] width 42 height 28
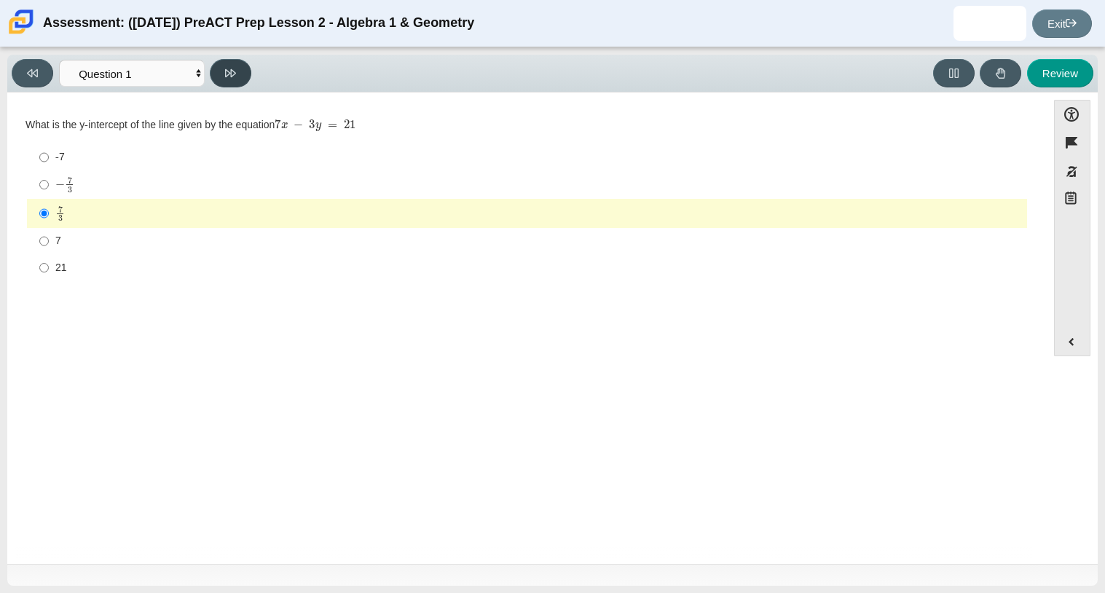
click at [229, 73] on icon at bounding box center [230, 73] width 11 height 11
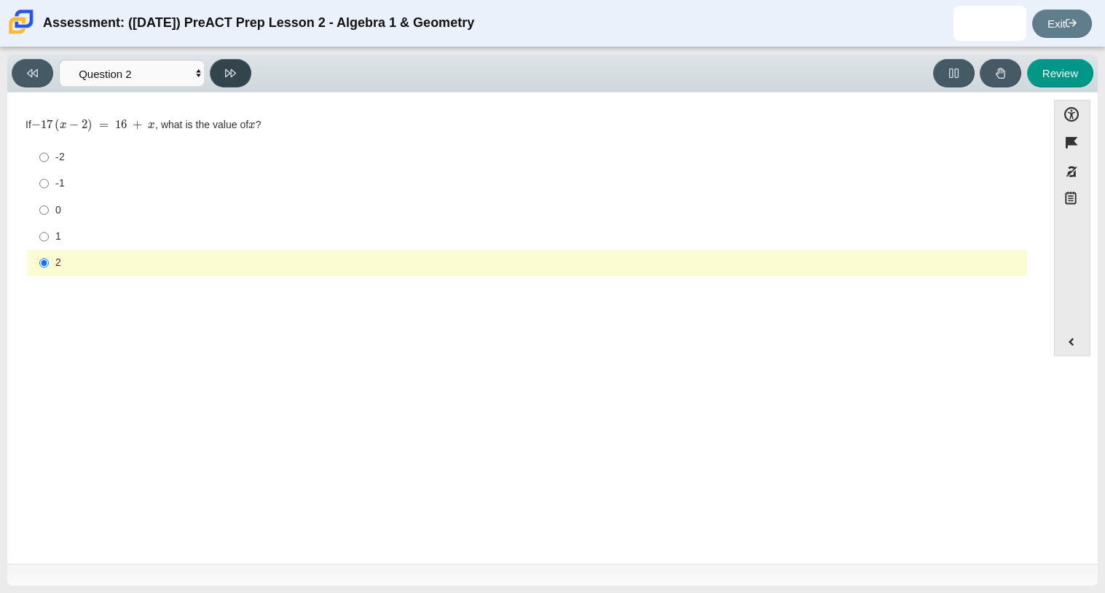
click at [235, 80] on button at bounding box center [231, 73] width 42 height 28
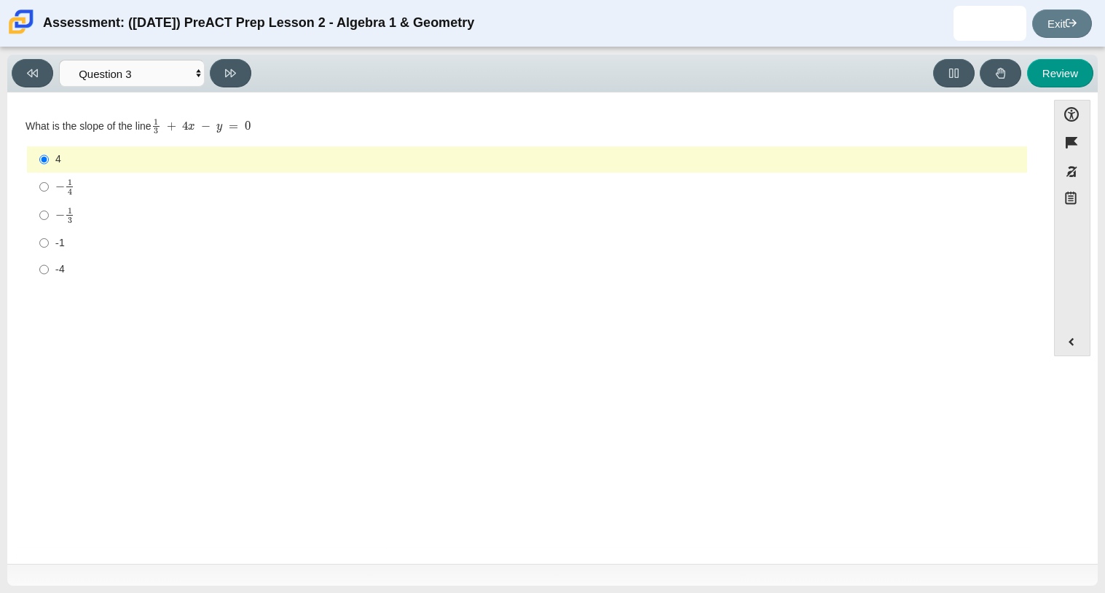
click at [251, 66] on div "Viewing Question 3 of 10 in Pacing Mode Questions Question 1 Question 2 Questio…" at bounding box center [134, 73] width 245 height 28
click at [248, 69] on button at bounding box center [231, 73] width 42 height 28
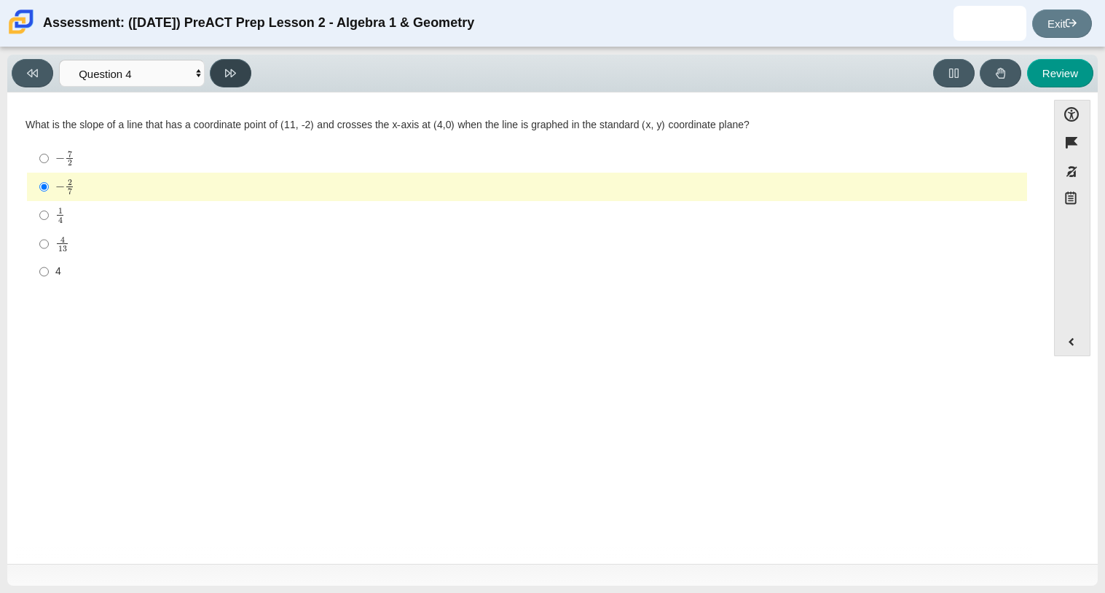
click at [219, 67] on button at bounding box center [231, 73] width 42 height 28
select select "89427bb7-e313-4f00-988f-8b8255897029"
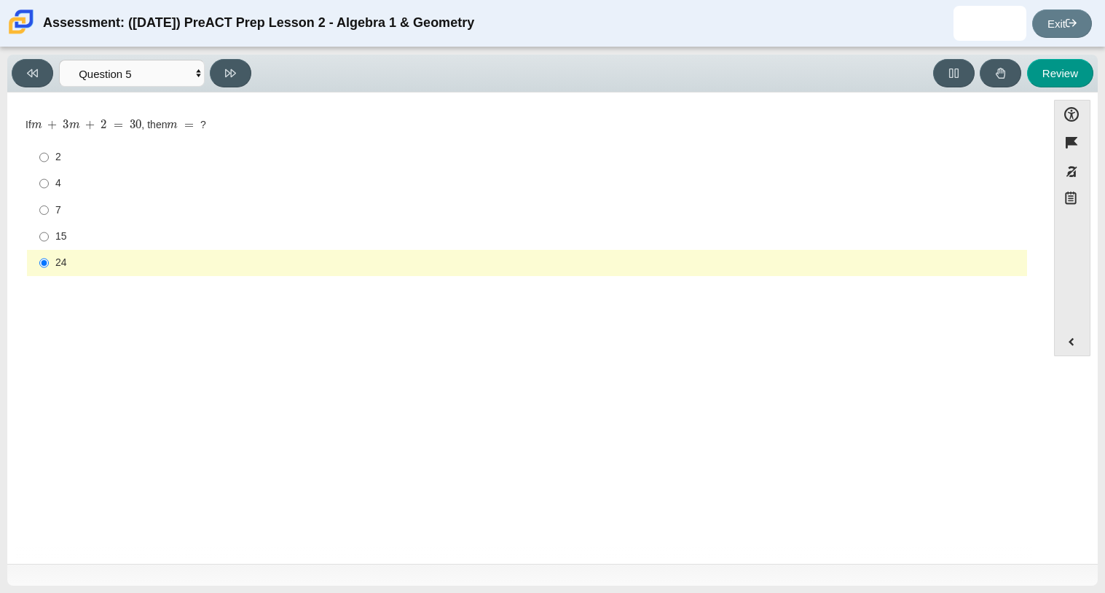
click at [72, 202] on label "7 7" at bounding box center [528, 210] width 998 height 26
click at [49, 202] on input "7 7" at bounding box center [43, 210] width 9 height 26
radio input "true"
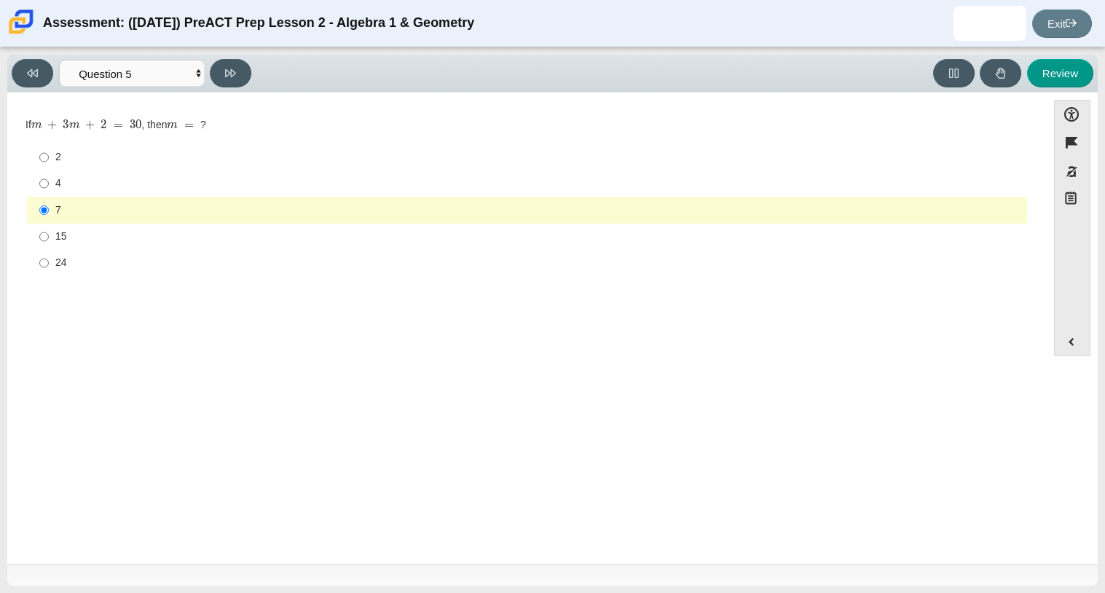
click at [72, 202] on label "7 7" at bounding box center [528, 210] width 998 height 26
click at [49, 202] on input "7 7" at bounding box center [43, 210] width 9 height 26
click at [222, 80] on button at bounding box center [231, 73] width 42 height 28
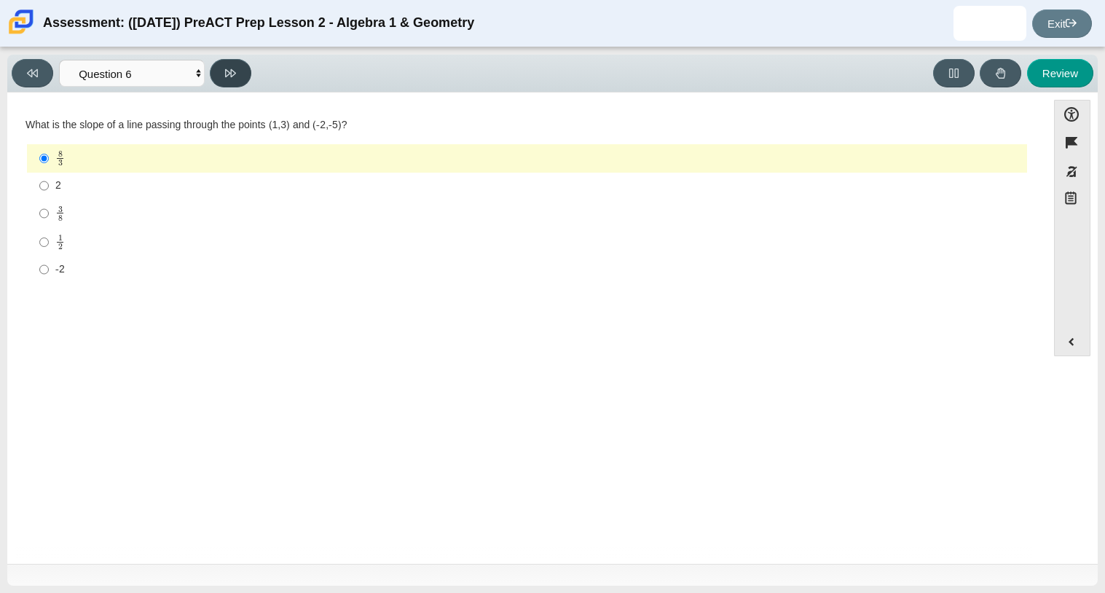
click at [222, 80] on button at bounding box center [231, 73] width 42 height 28
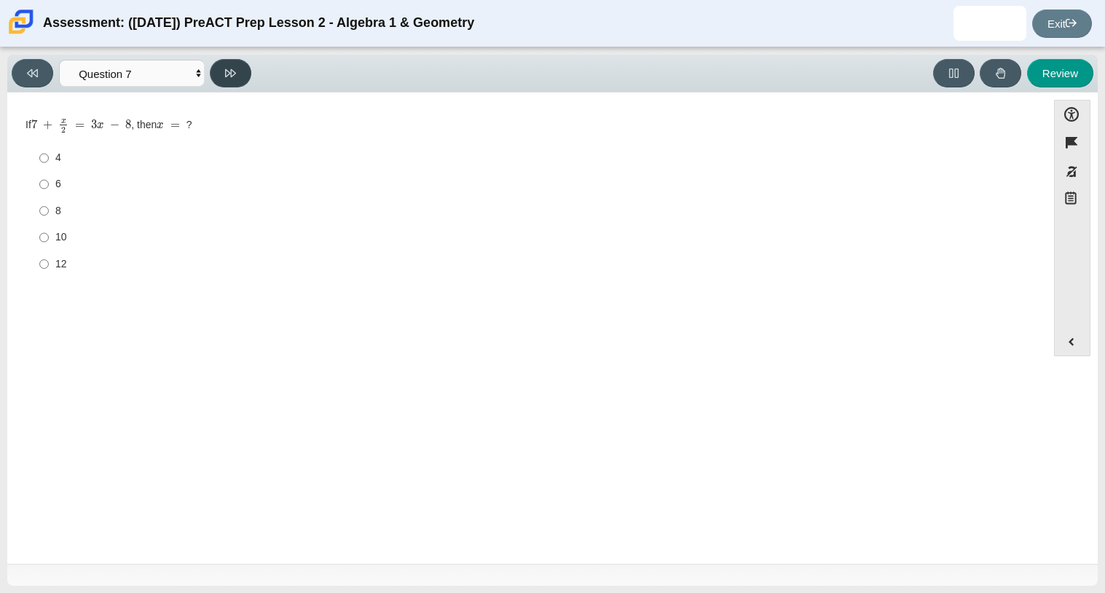
click at [222, 80] on button at bounding box center [231, 73] width 42 height 28
click at [229, 84] on button at bounding box center [231, 73] width 42 height 28
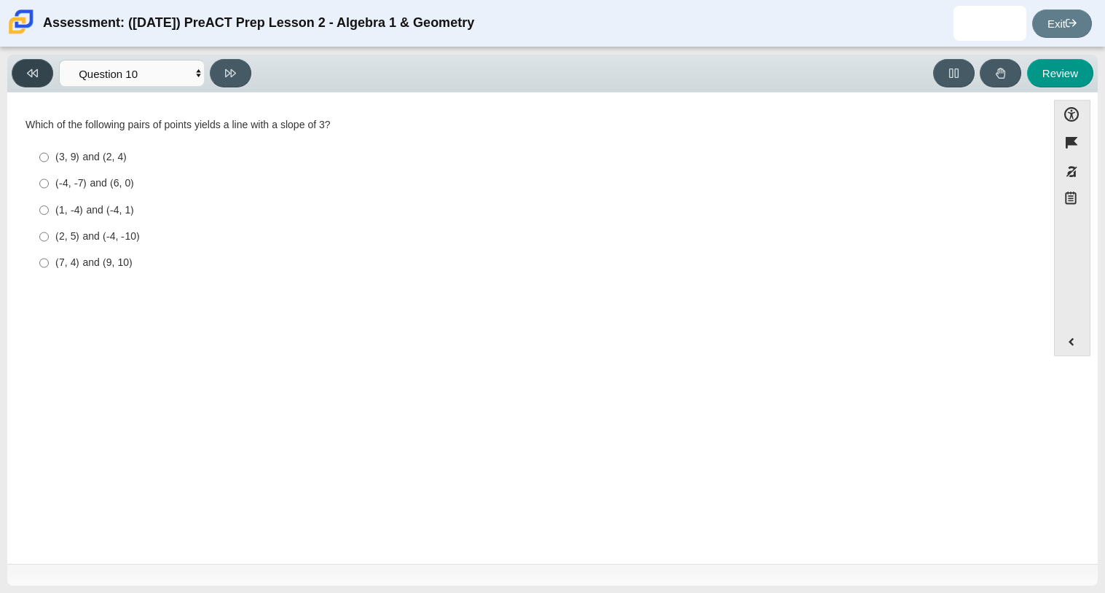
click at [31, 79] on button at bounding box center [33, 73] width 42 height 28
click at [38, 78] on button at bounding box center [33, 73] width 42 height 28
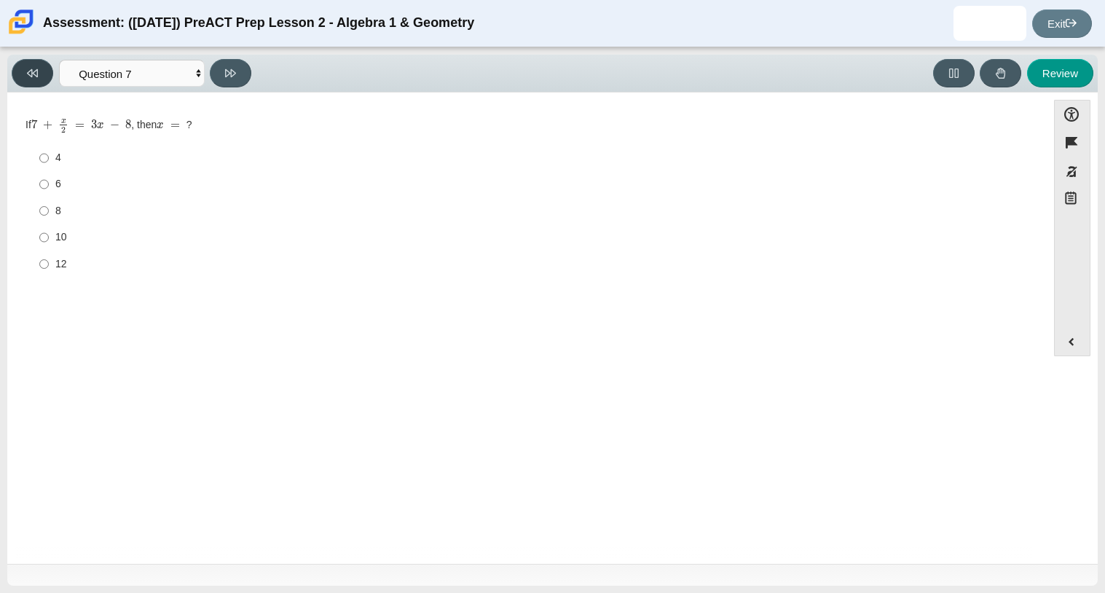
click at [38, 78] on button at bounding box center [33, 73] width 42 height 28
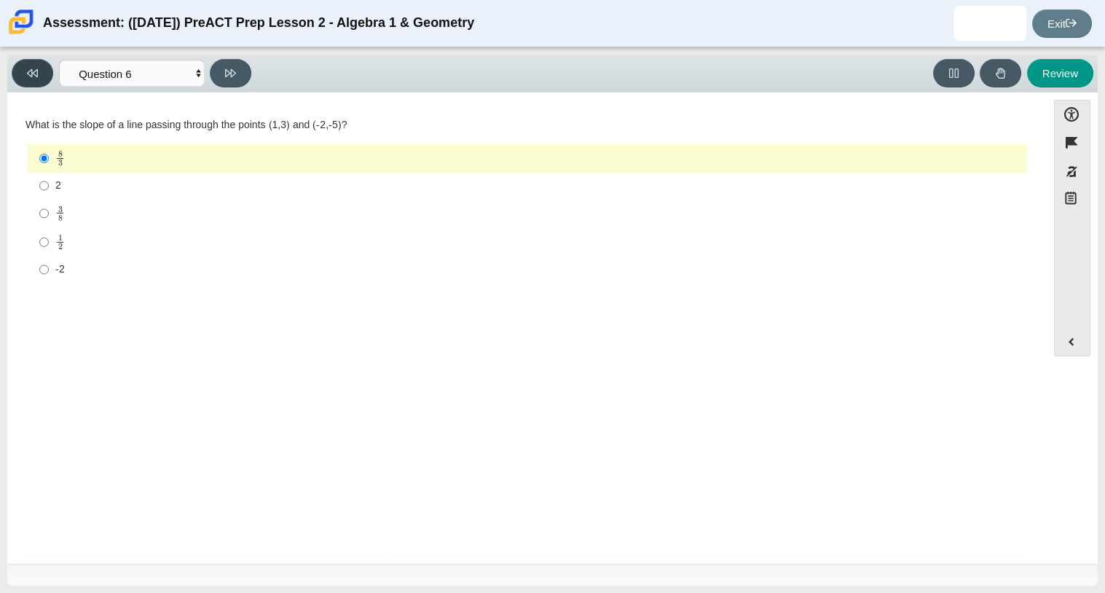
click at [38, 78] on button at bounding box center [33, 73] width 42 height 28
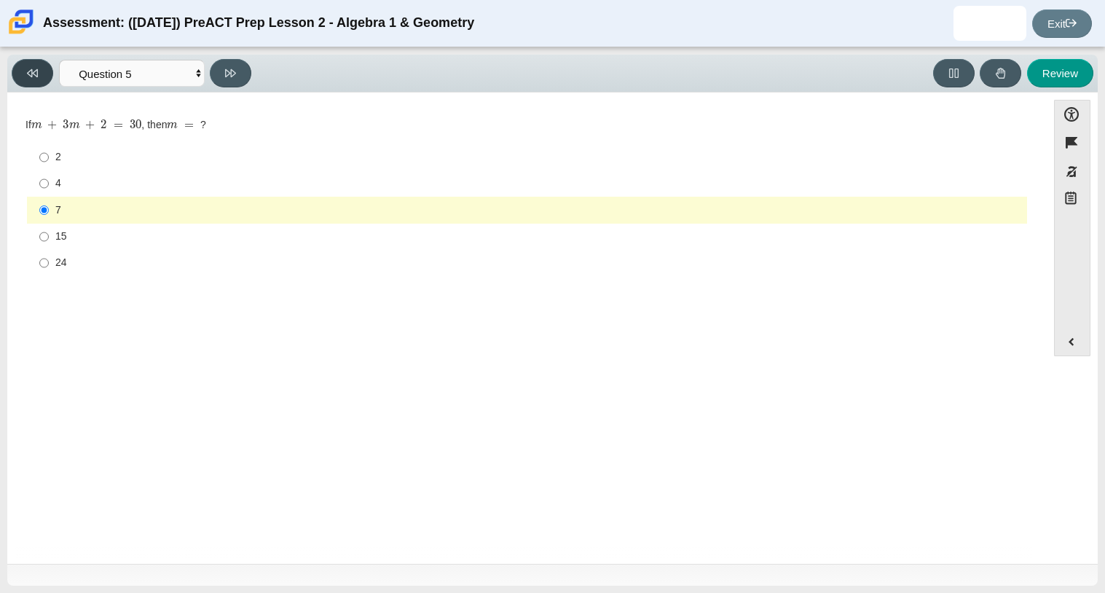
click at [38, 78] on button at bounding box center [33, 73] width 42 height 28
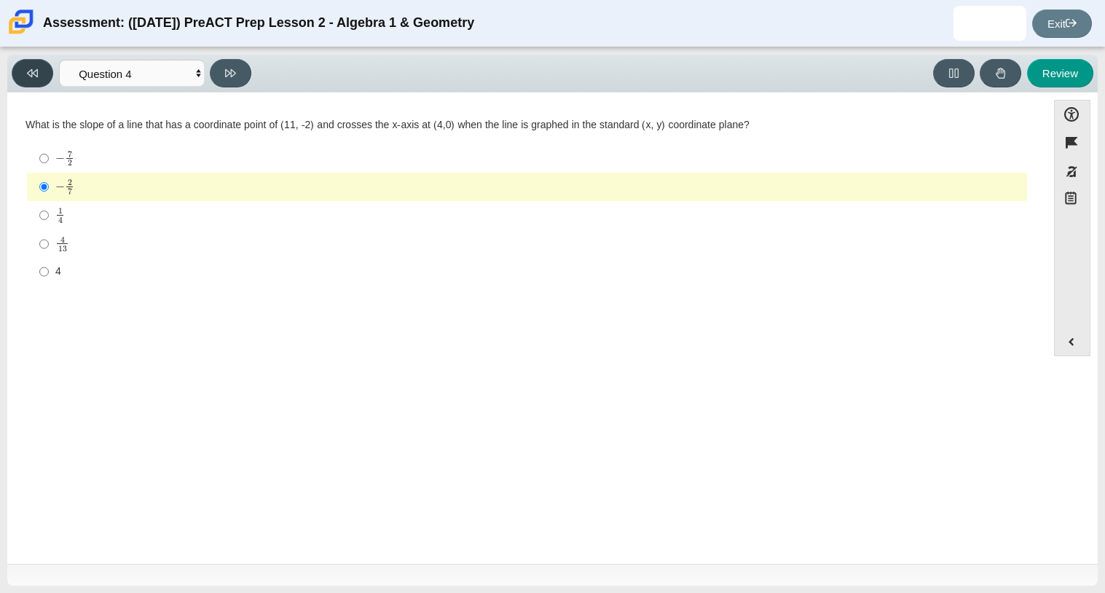
click at [38, 78] on button at bounding box center [33, 73] width 42 height 28
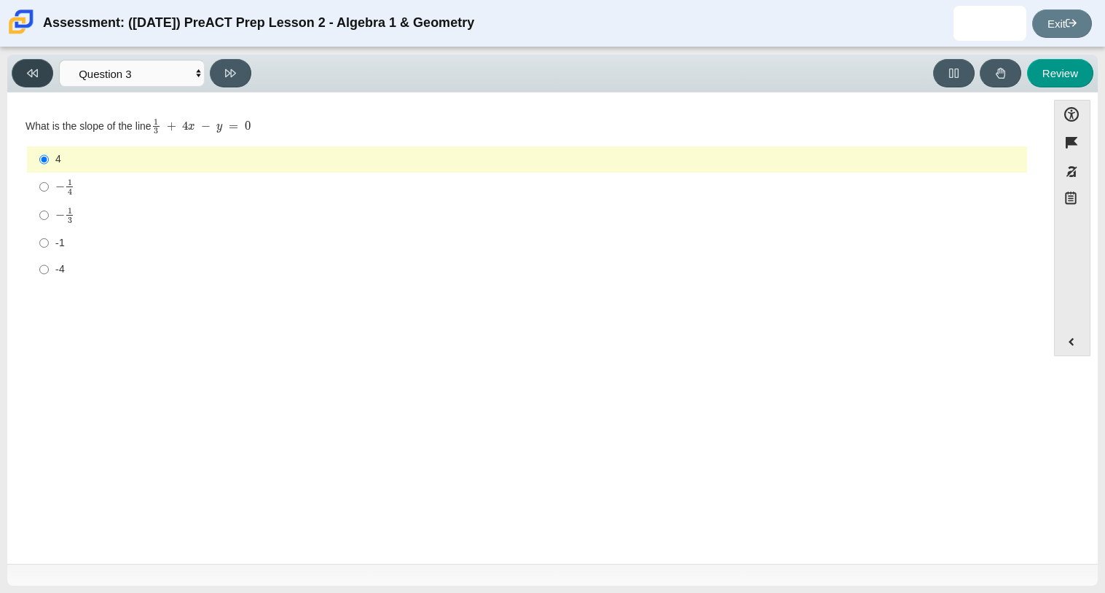
click at [38, 78] on button at bounding box center [33, 73] width 42 height 28
select select "96b71634-eacb-4f7e-8aef-411727d9bcba"
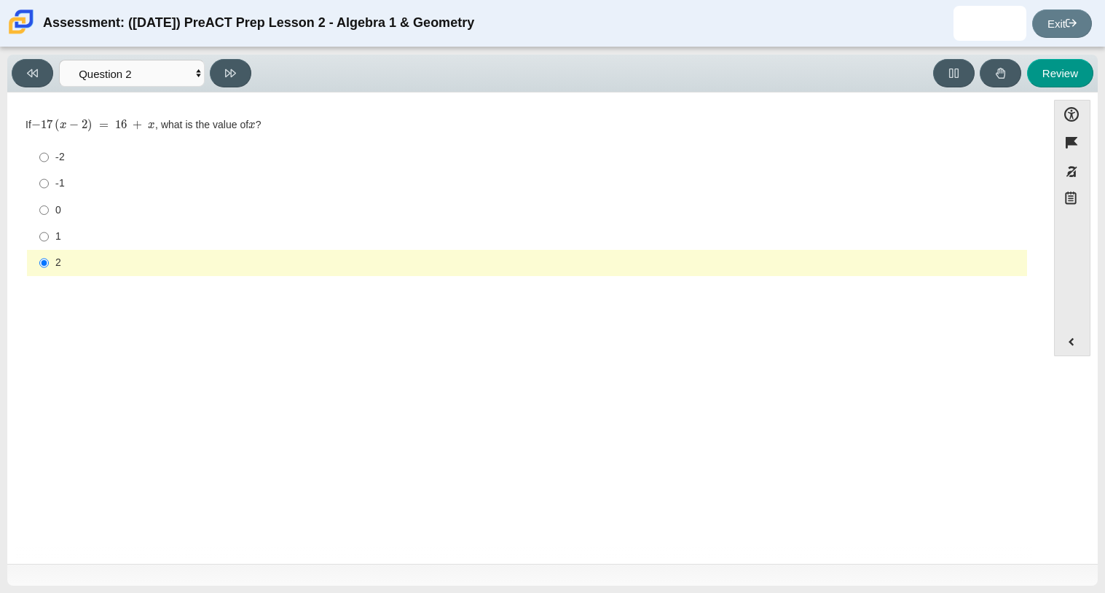
click at [63, 241] on div "1" at bounding box center [538, 236] width 966 height 15
click at [49, 241] on input "1 1" at bounding box center [43, 237] width 9 height 26
radio input "true"
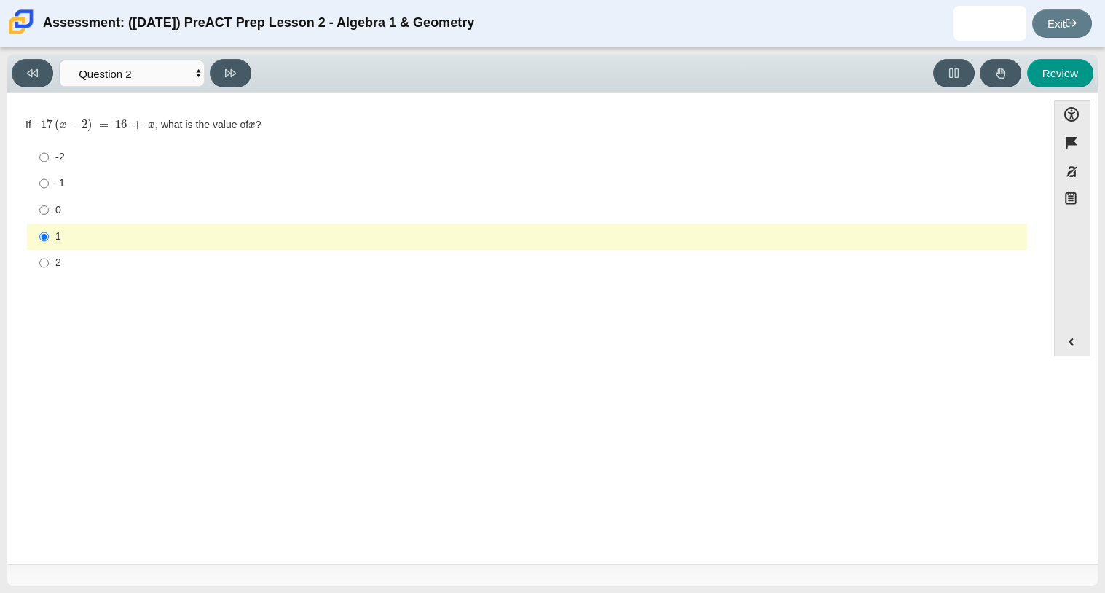
click at [1, 74] on div "Viewing Question 2 of 10 in Pacing Mode Questions Question 1 Question 2 Questio…" at bounding box center [552, 320] width 1105 height 546
click at [7, 74] on div "Viewing Question 2 of 10 in Pacing Mode Questions Question 1 Question 2 Questio…" at bounding box center [552, 74] width 1090 height 38
click at [34, 73] on icon at bounding box center [32, 73] width 11 height 8
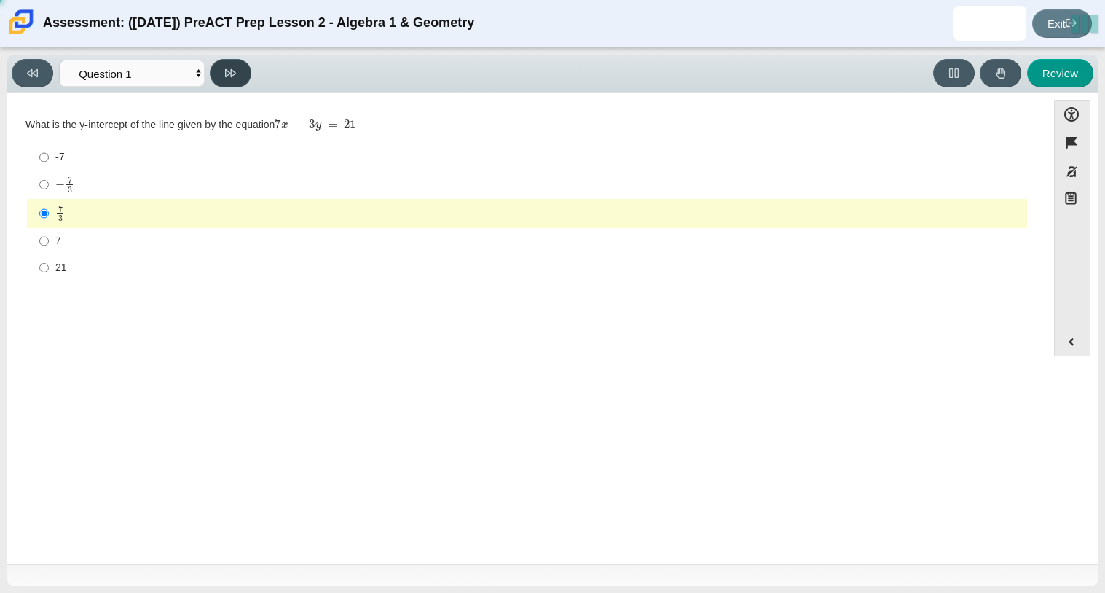
click at [231, 68] on icon at bounding box center [230, 73] width 11 height 11
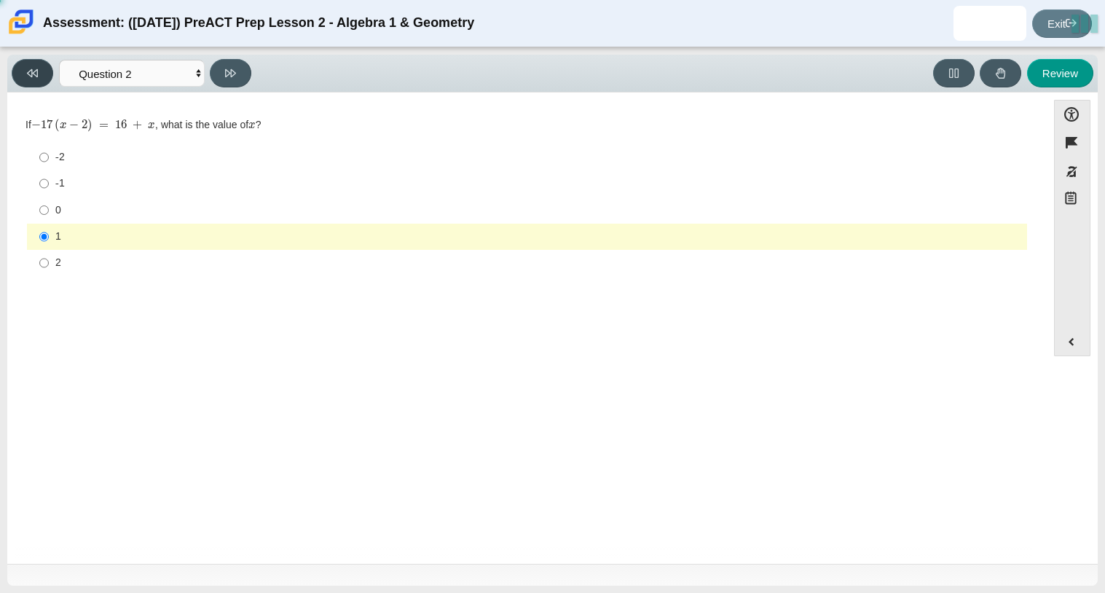
click at [35, 79] on button at bounding box center [33, 73] width 42 height 28
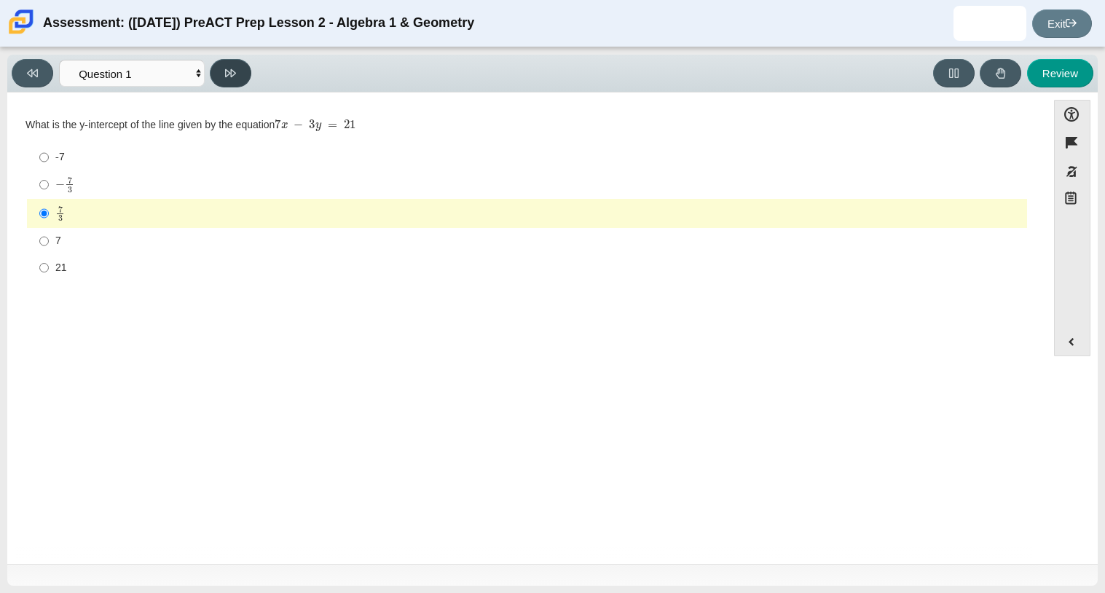
click at [249, 74] on button at bounding box center [231, 73] width 42 height 28
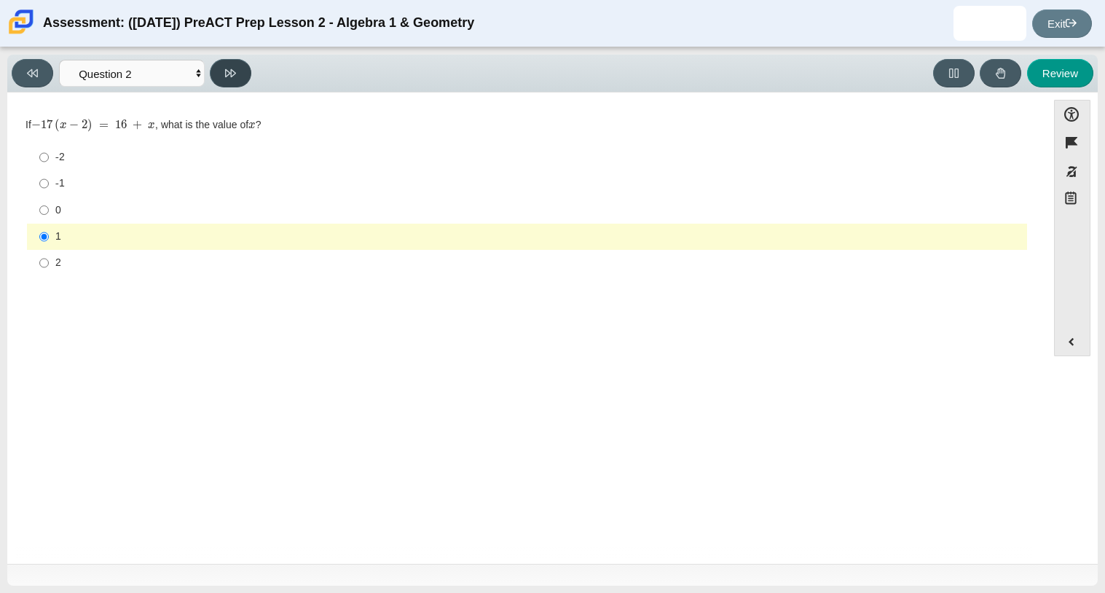
click at [247, 74] on button at bounding box center [231, 73] width 42 height 28
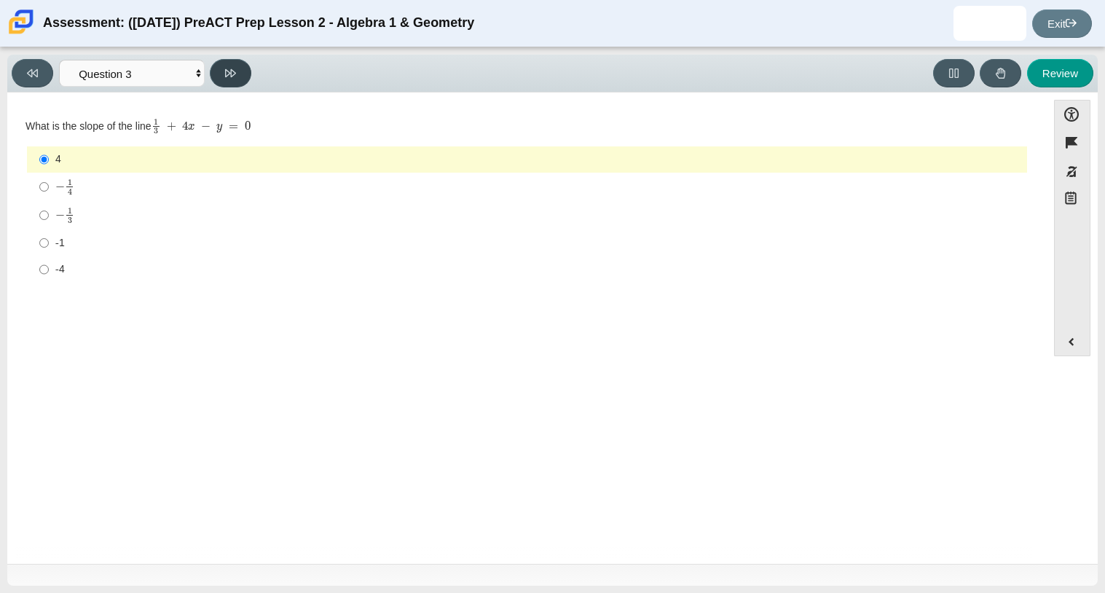
click at [248, 66] on button at bounding box center [231, 73] width 42 height 28
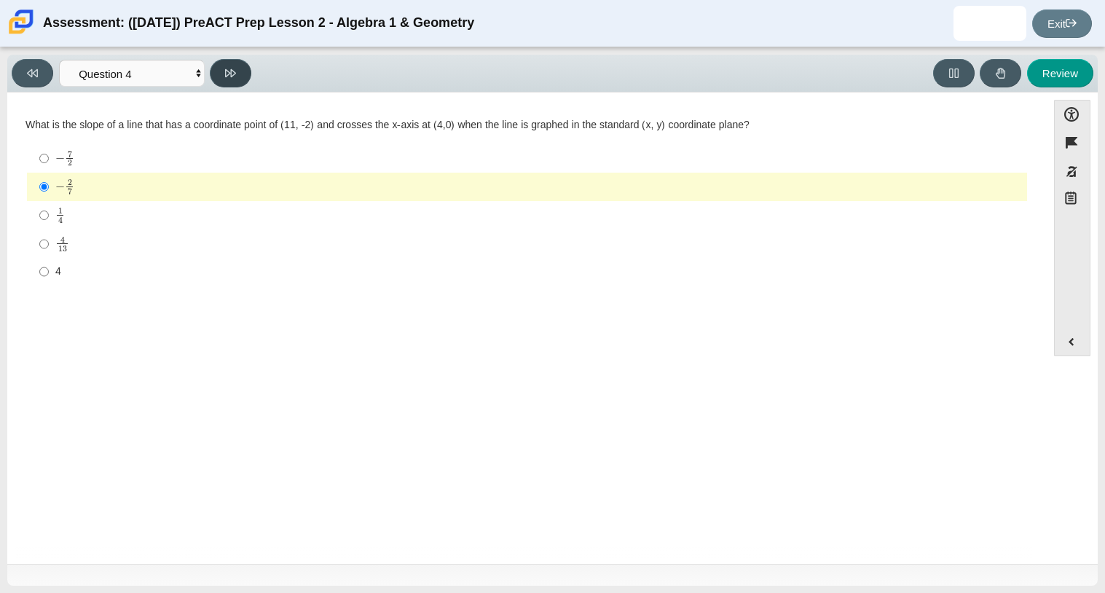
click at [243, 75] on button at bounding box center [231, 73] width 42 height 28
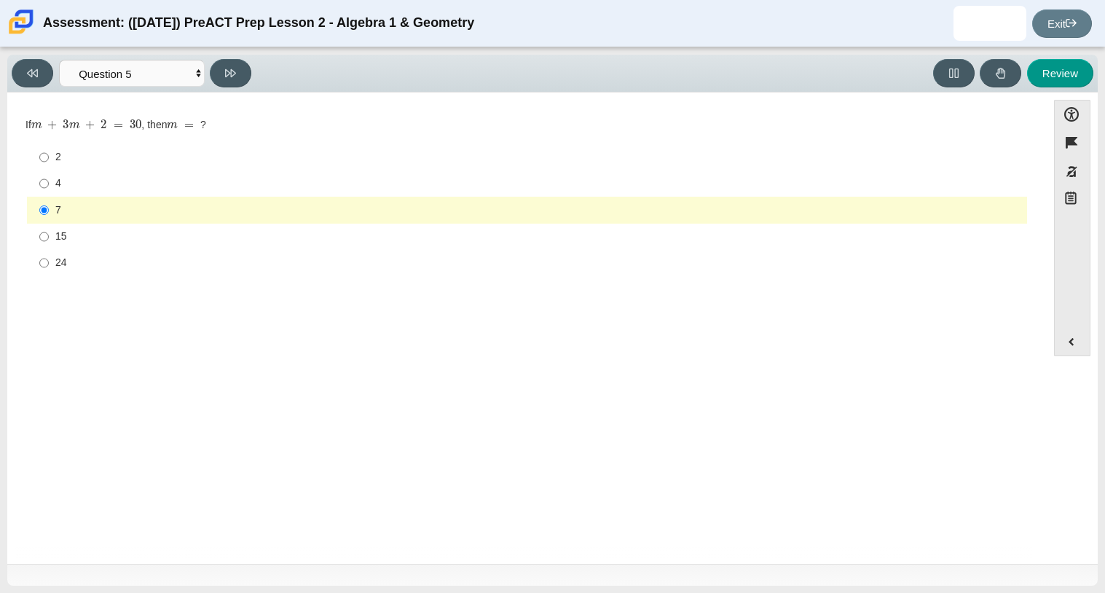
click at [235, 57] on div "Viewing Question 5 of 10 in Pacing Mode Questions Question 1 Question 2 Questio…" at bounding box center [552, 74] width 1090 height 38
click at [239, 69] on button at bounding box center [231, 73] width 42 height 28
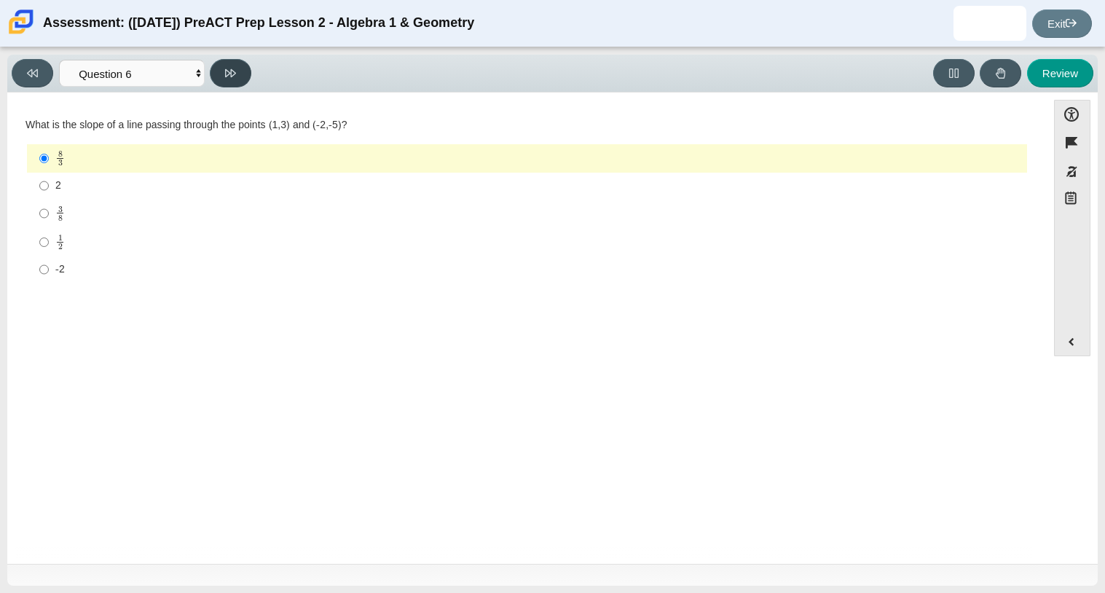
click at [244, 74] on button at bounding box center [231, 73] width 42 height 28
select select "489dcffd-4e6a-49cf-a9d6-ad1d4a911a4e"
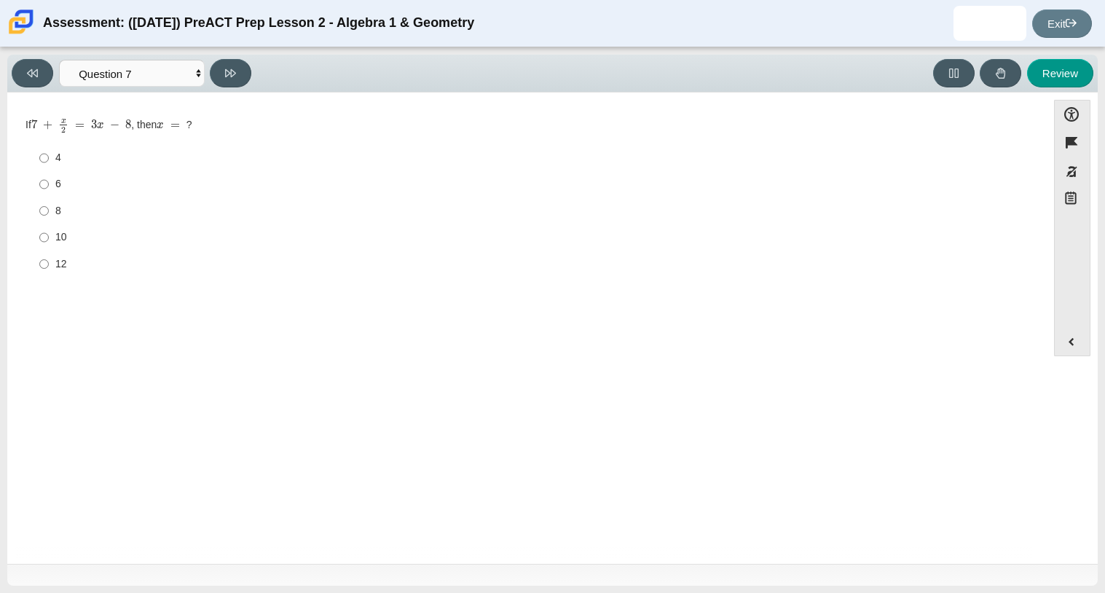
click at [62, 204] on div "8" at bounding box center [538, 211] width 966 height 15
click at [49, 204] on input "8 8" at bounding box center [43, 210] width 9 height 26
radio input "true"
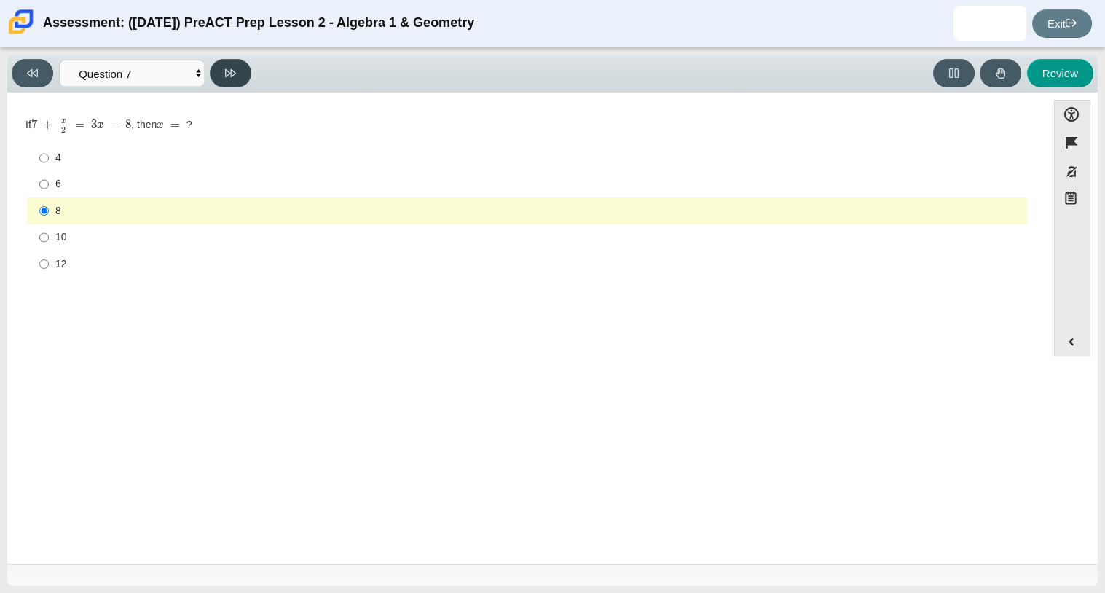
click at [238, 72] on button at bounding box center [231, 73] width 42 height 28
select select "210571de-36a6-4d8e-a361-ceff8ef801dc"
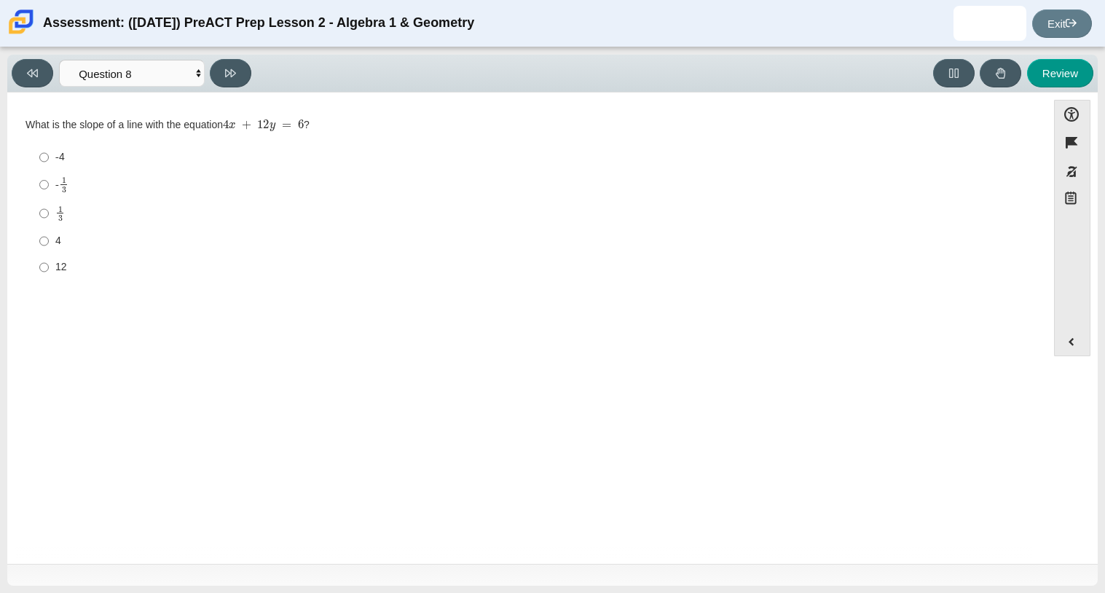
click at [55, 189] on div "- 1 3" at bounding box center [538, 184] width 966 height 17
click at [49, 189] on input "- 1 3 -1 third" at bounding box center [43, 184] width 9 height 28
radio input "true"
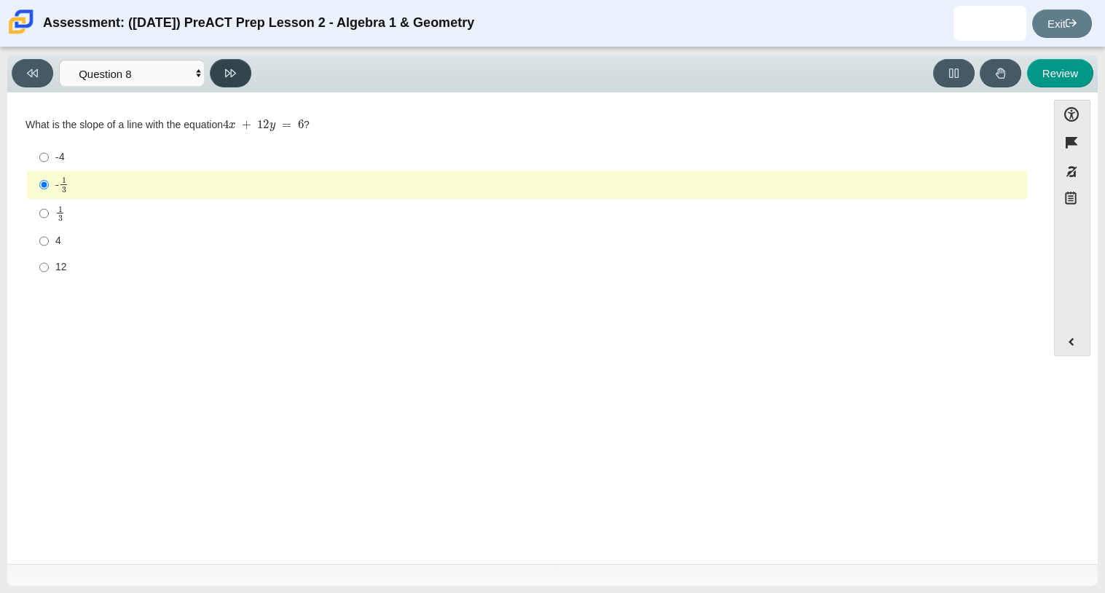
click at [227, 68] on icon at bounding box center [230, 73] width 11 height 11
select select "bbf5d072-3e0b-44c4-9a12-6e7c9033f65b"
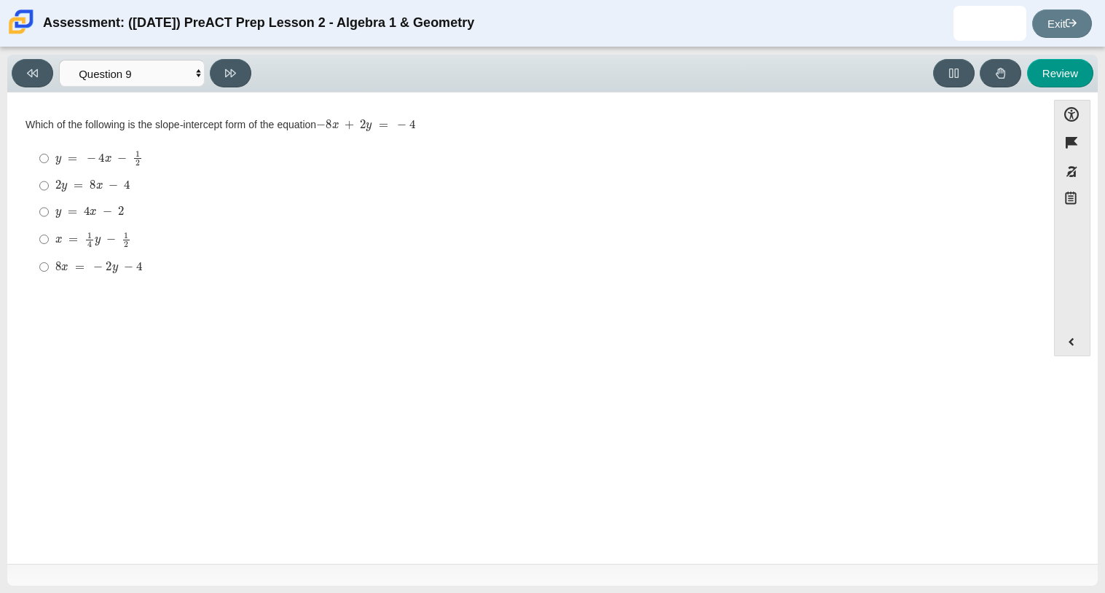
click at [103, 212] on mjx-c "Assessment items" at bounding box center [107, 212] width 9 height 8
click at [49, 212] on input "y = 4 x − 2 y = 4 x − 2" at bounding box center [43, 212] width 9 height 26
radio input "true"
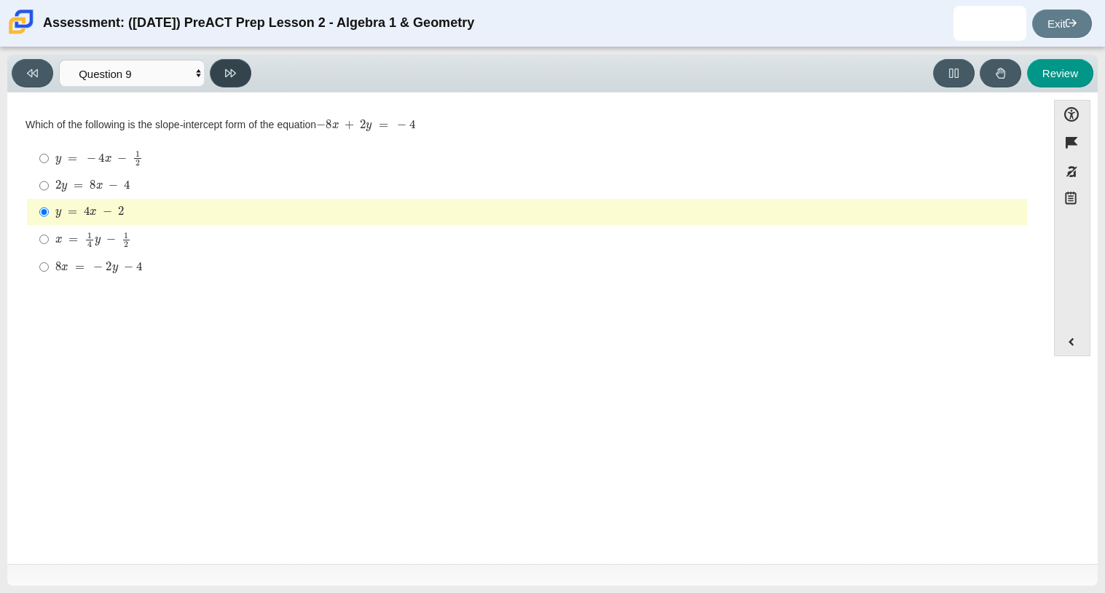
click at [243, 70] on button at bounding box center [231, 73] width 42 height 28
select select "97f4f5fa-a52e-4fed-af51-565bfcdf47cb"
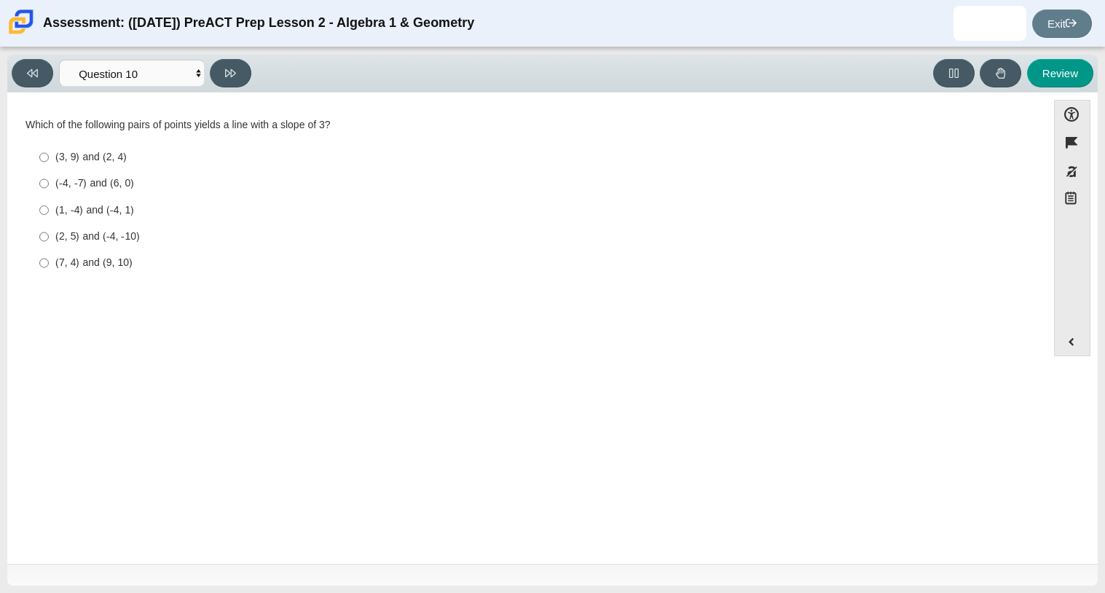
click at [107, 186] on div "(-4, -7) and (6, 0)" at bounding box center [538, 183] width 966 height 15
click at [49, 186] on input "(-4, -7) and (6, 0) (-4, -7) and (6, 0)" at bounding box center [43, 183] width 9 height 26
radio input "true"
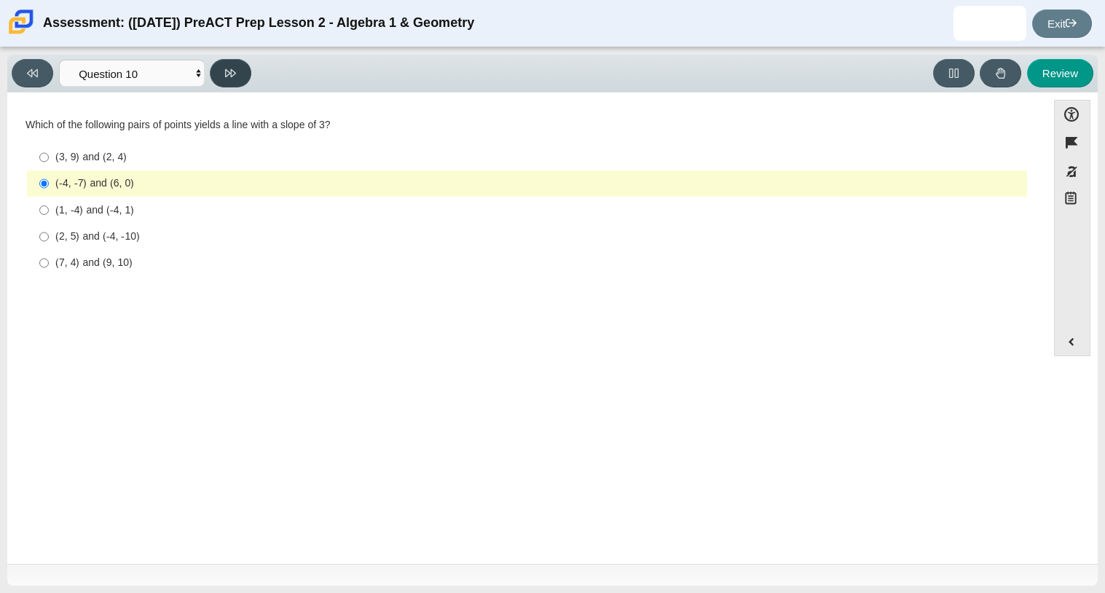
click at [232, 68] on icon at bounding box center [230, 73] width 11 height 11
select select "review"
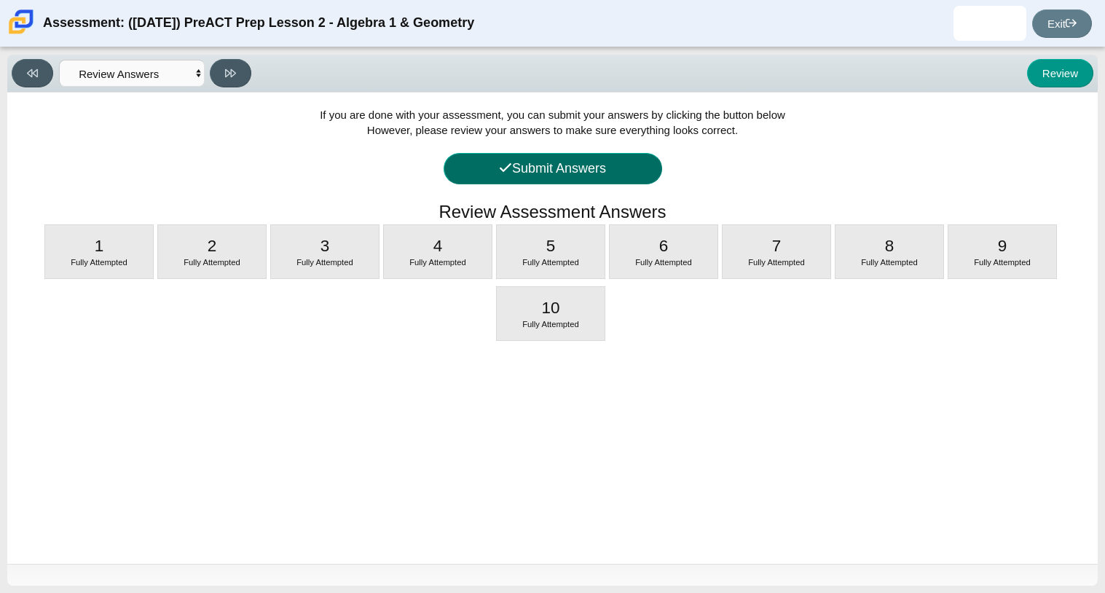
click at [536, 167] on button "Submit Answers" at bounding box center [553, 168] width 219 height 31
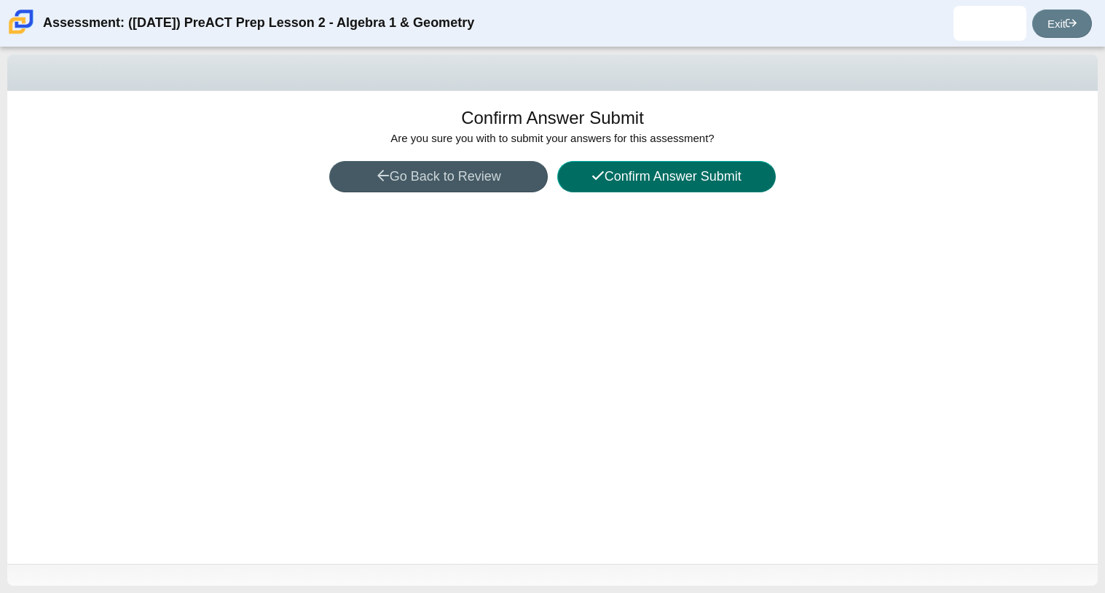
click at [618, 178] on button "Confirm Answer Submit" at bounding box center [666, 176] width 219 height 31
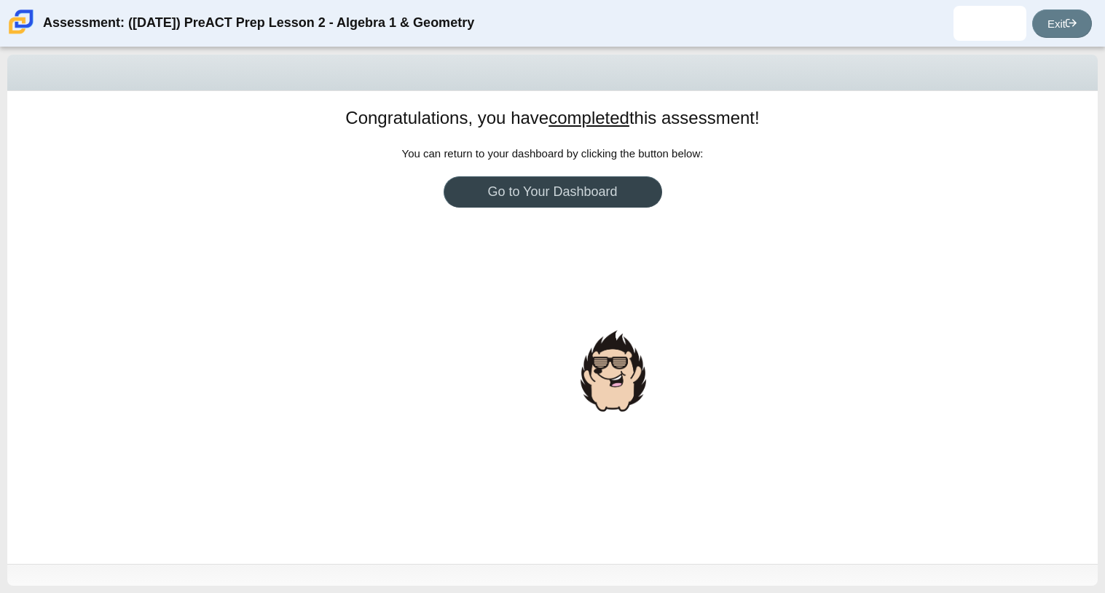
click at [601, 188] on link "Go to Your Dashboard" at bounding box center [553, 191] width 219 height 31
